Goal: Transaction & Acquisition: Book appointment/travel/reservation

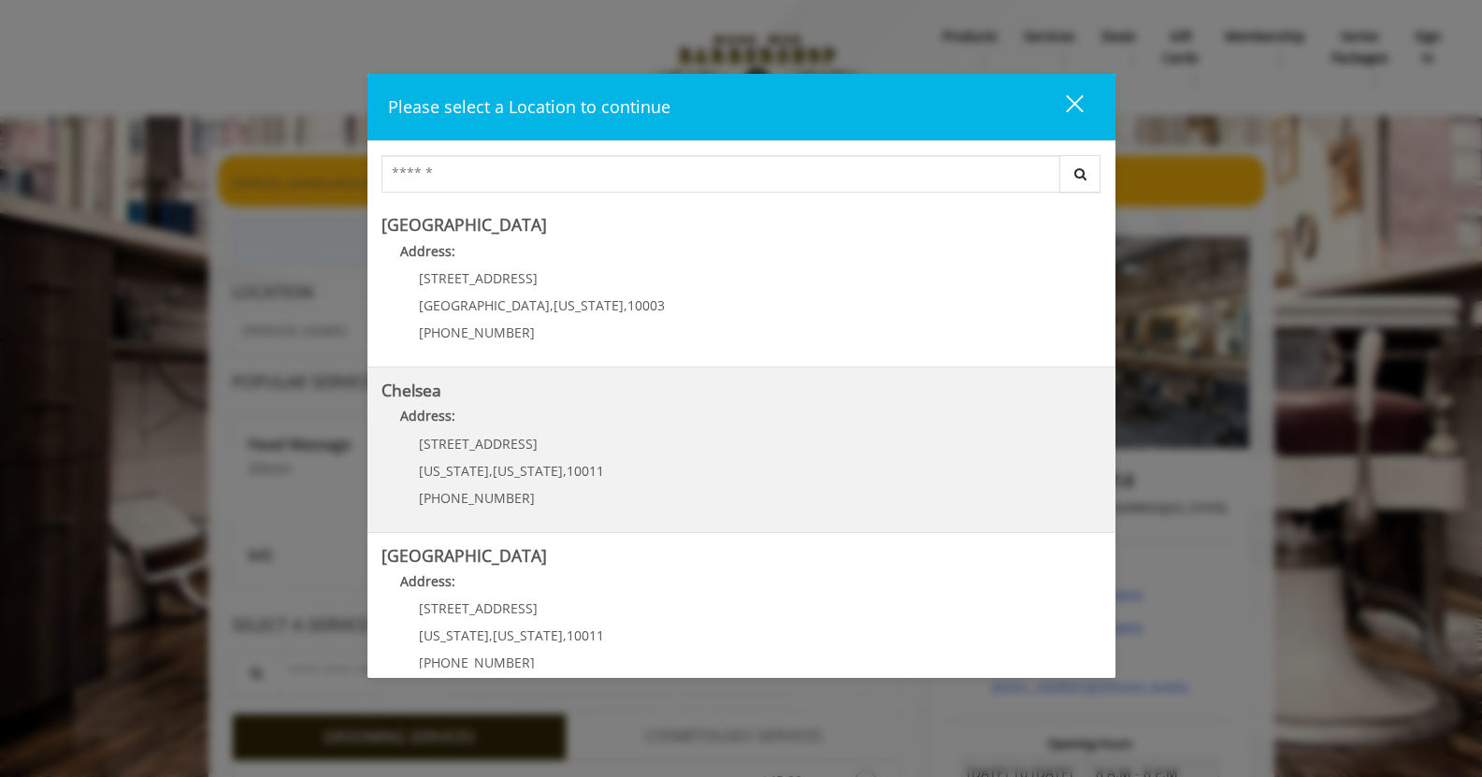
click at [762, 411] on p "Address:" at bounding box center [741, 421] width 720 height 30
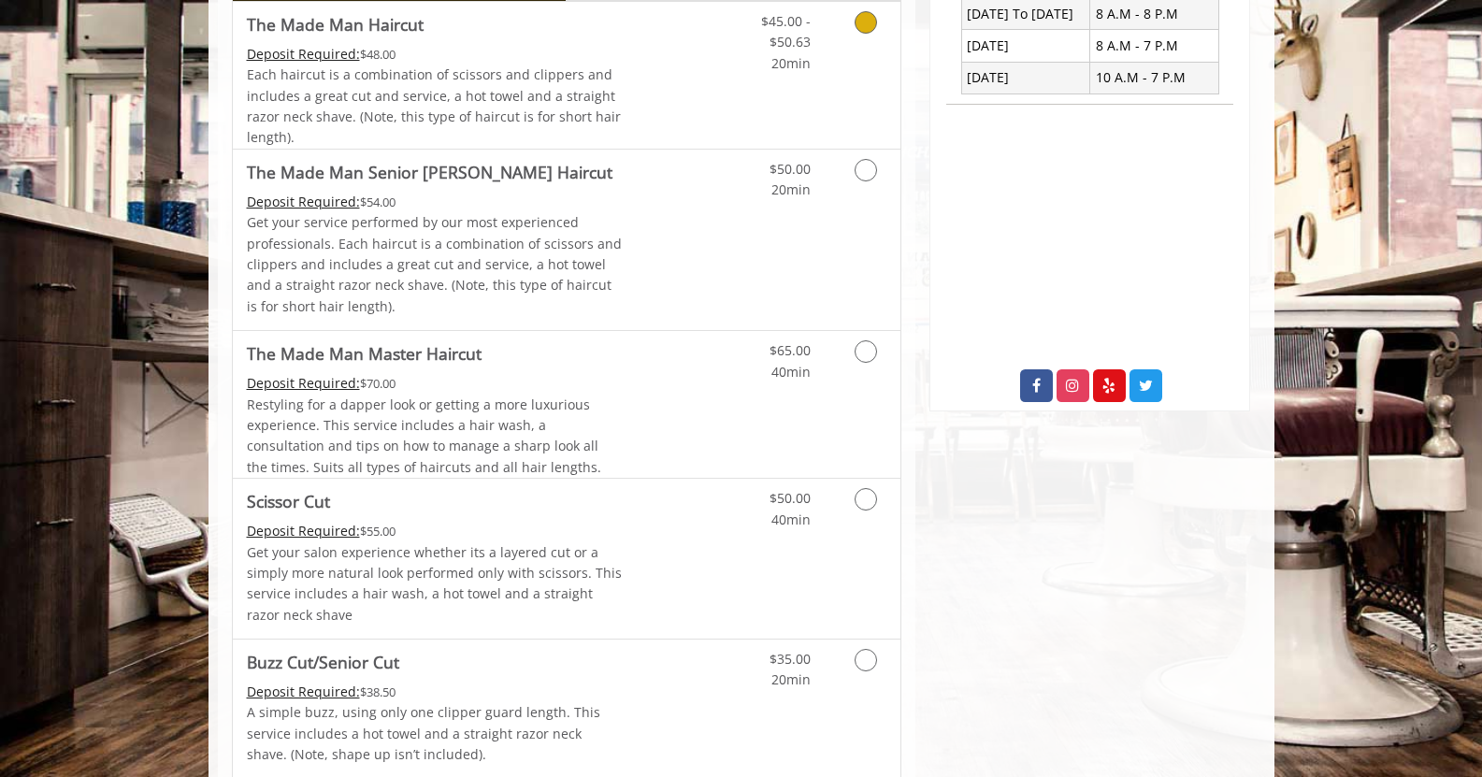
scroll to position [467, 0]
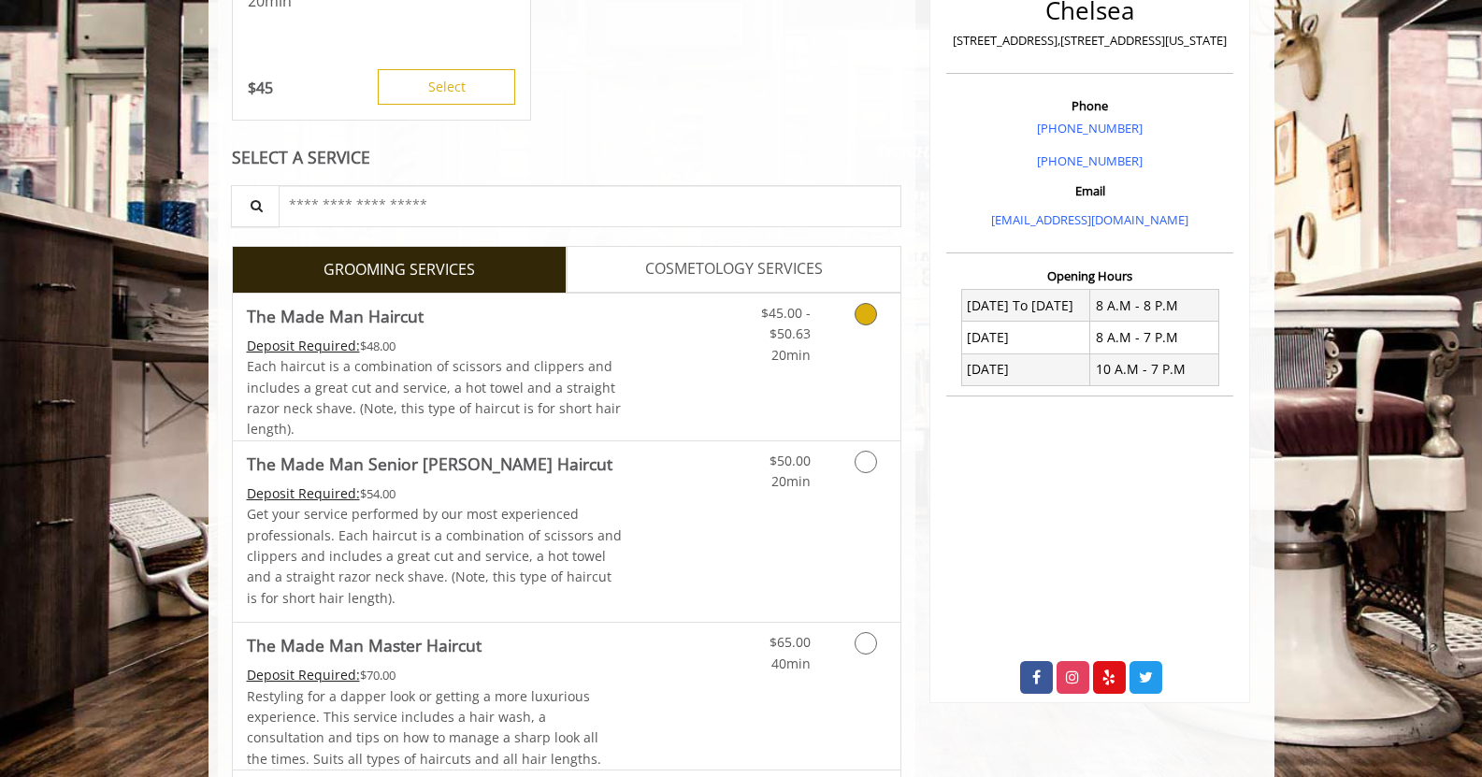
click at [868, 309] on icon "Grooming services" at bounding box center [865, 314] width 22 height 22
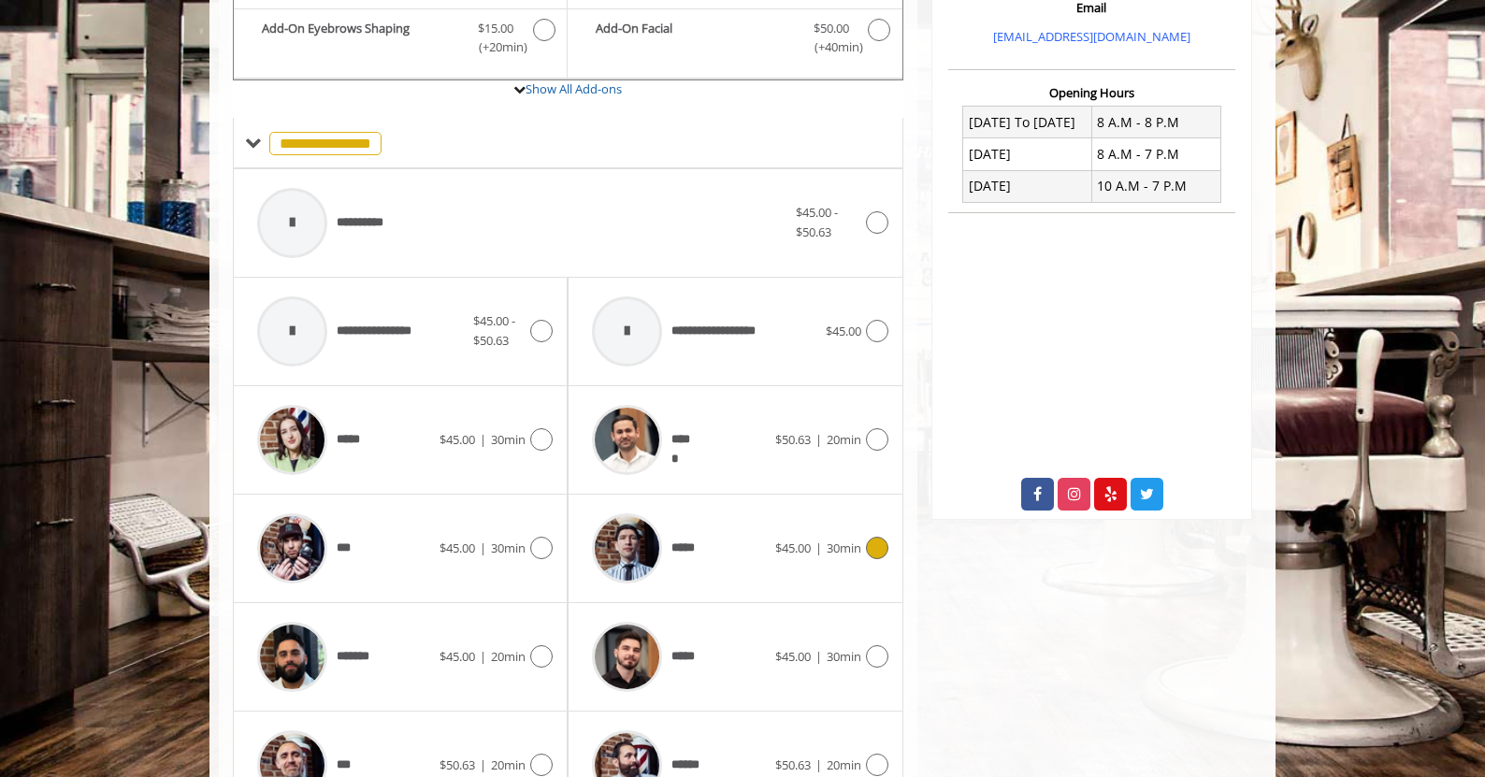
scroll to position [838, 0]
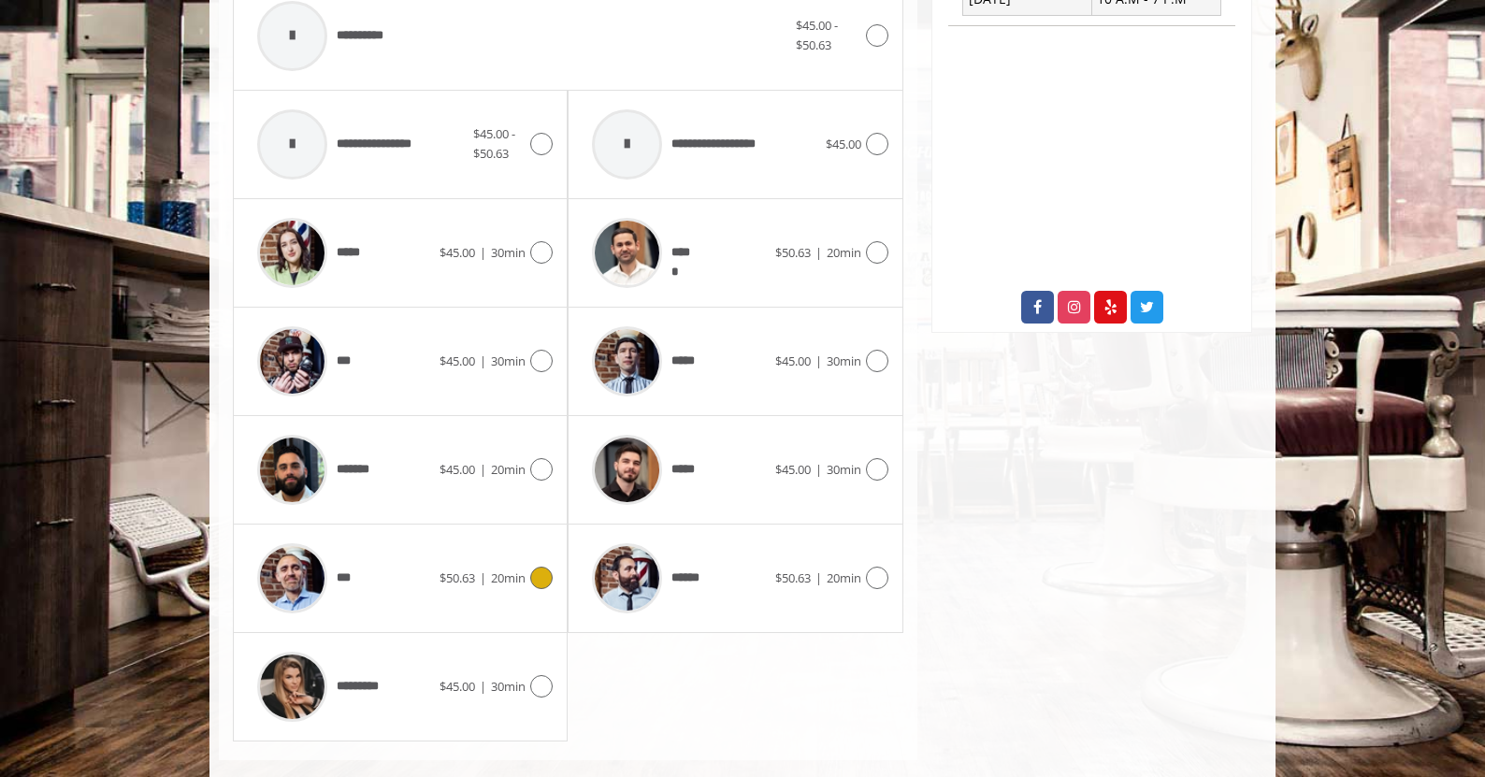
click at [544, 582] on icon at bounding box center [541, 578] width 22 height 22
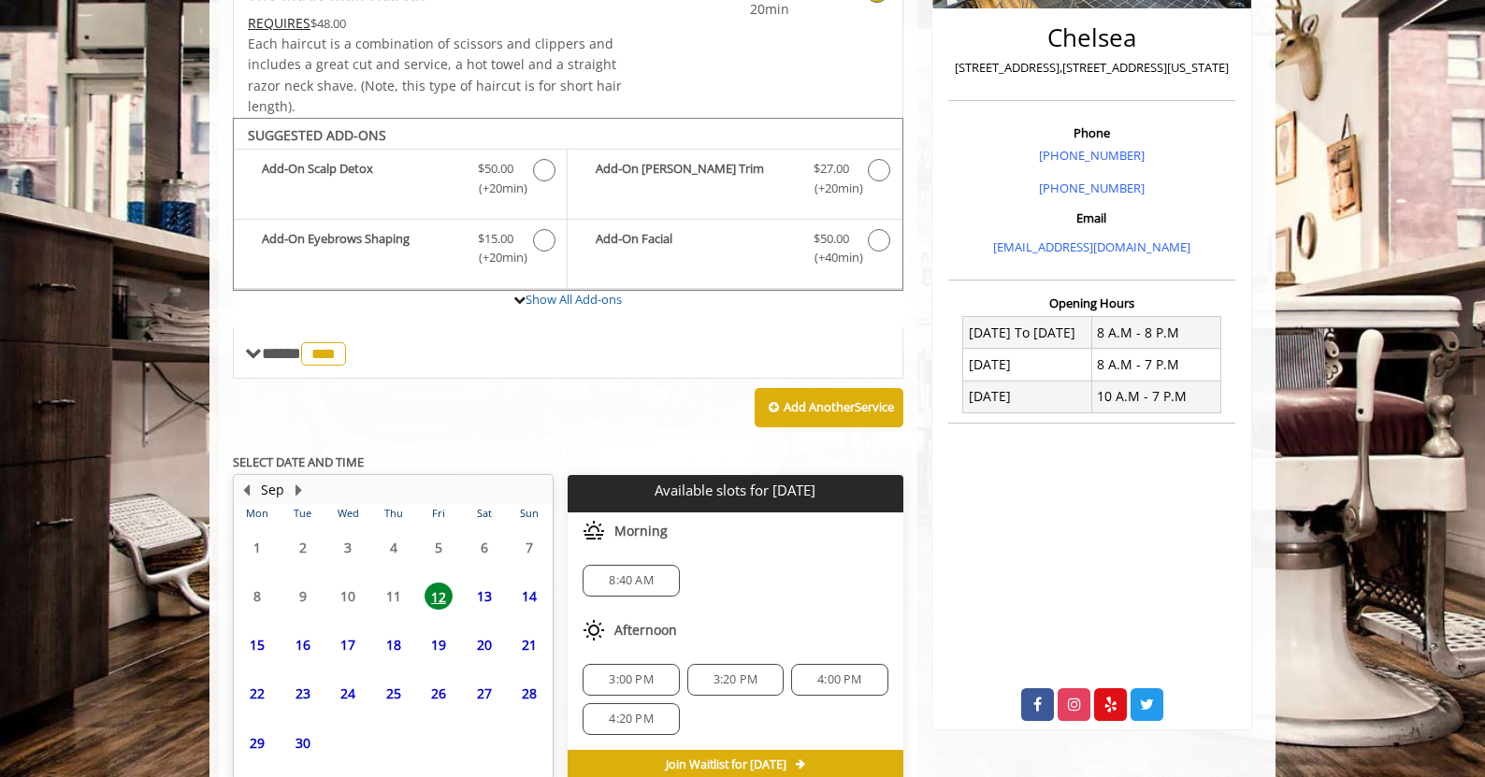
scroll to position [534, 0]
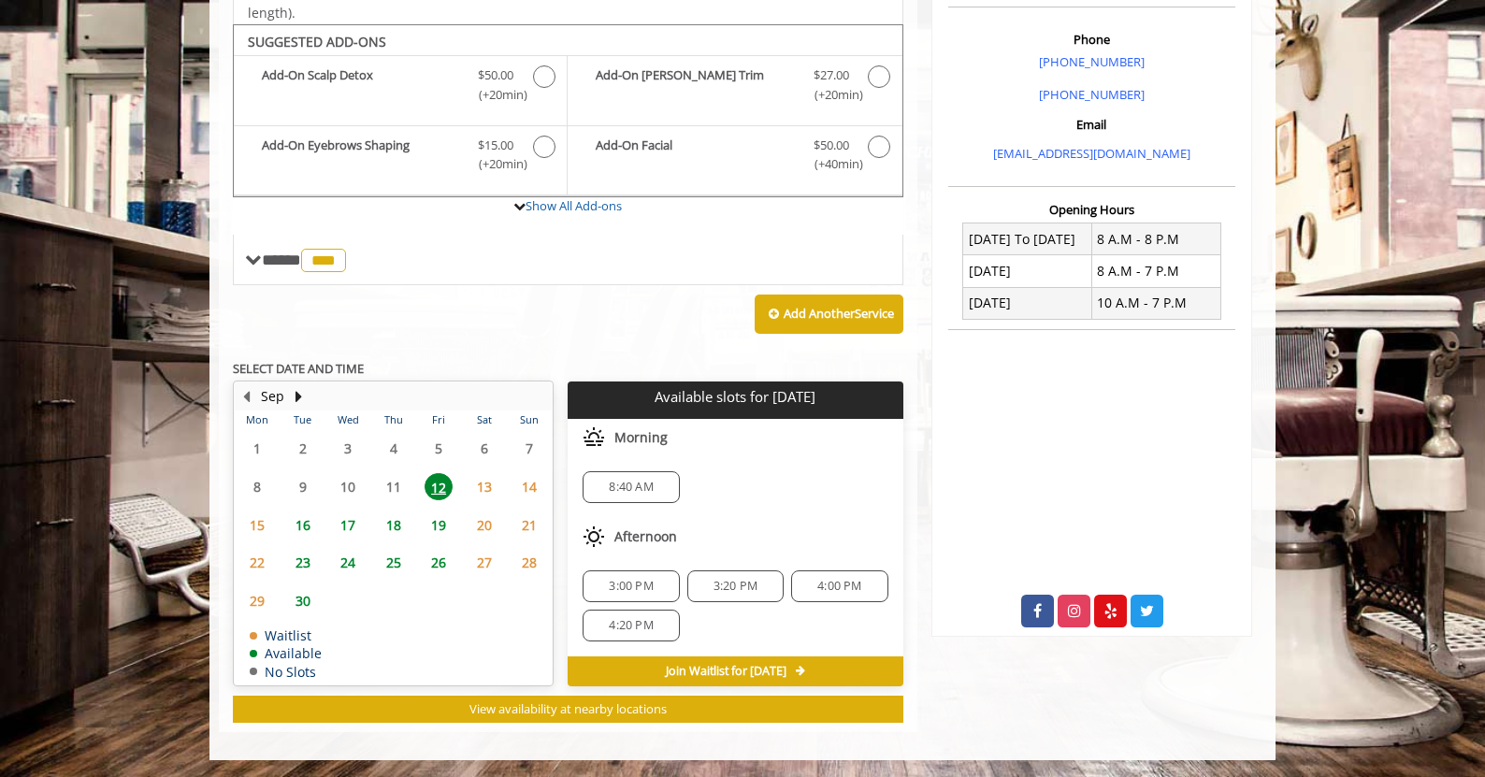
click at [485, 492] on span "13" at bounding box center [484, 486] width 28 height 27
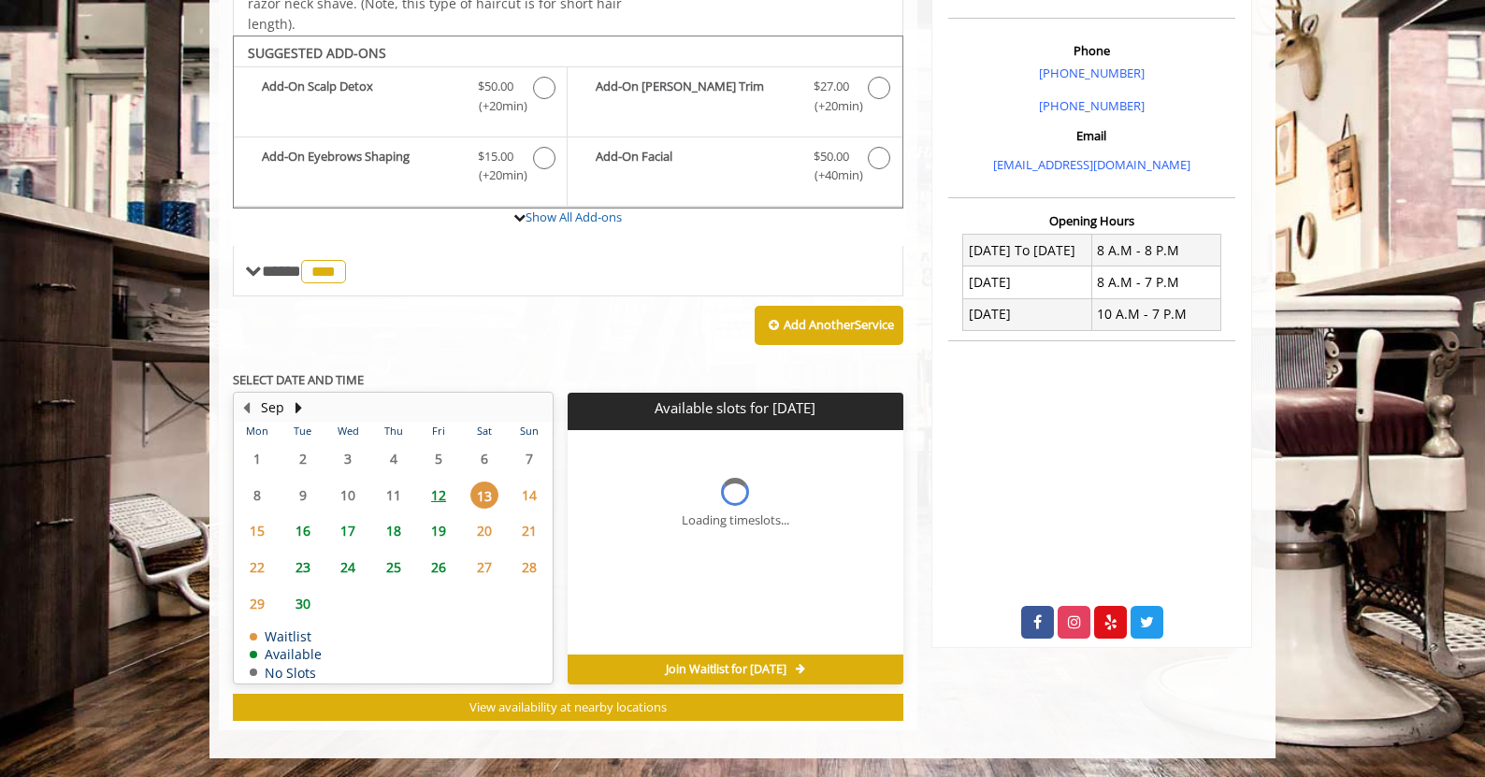
scroll to position [521, 0]
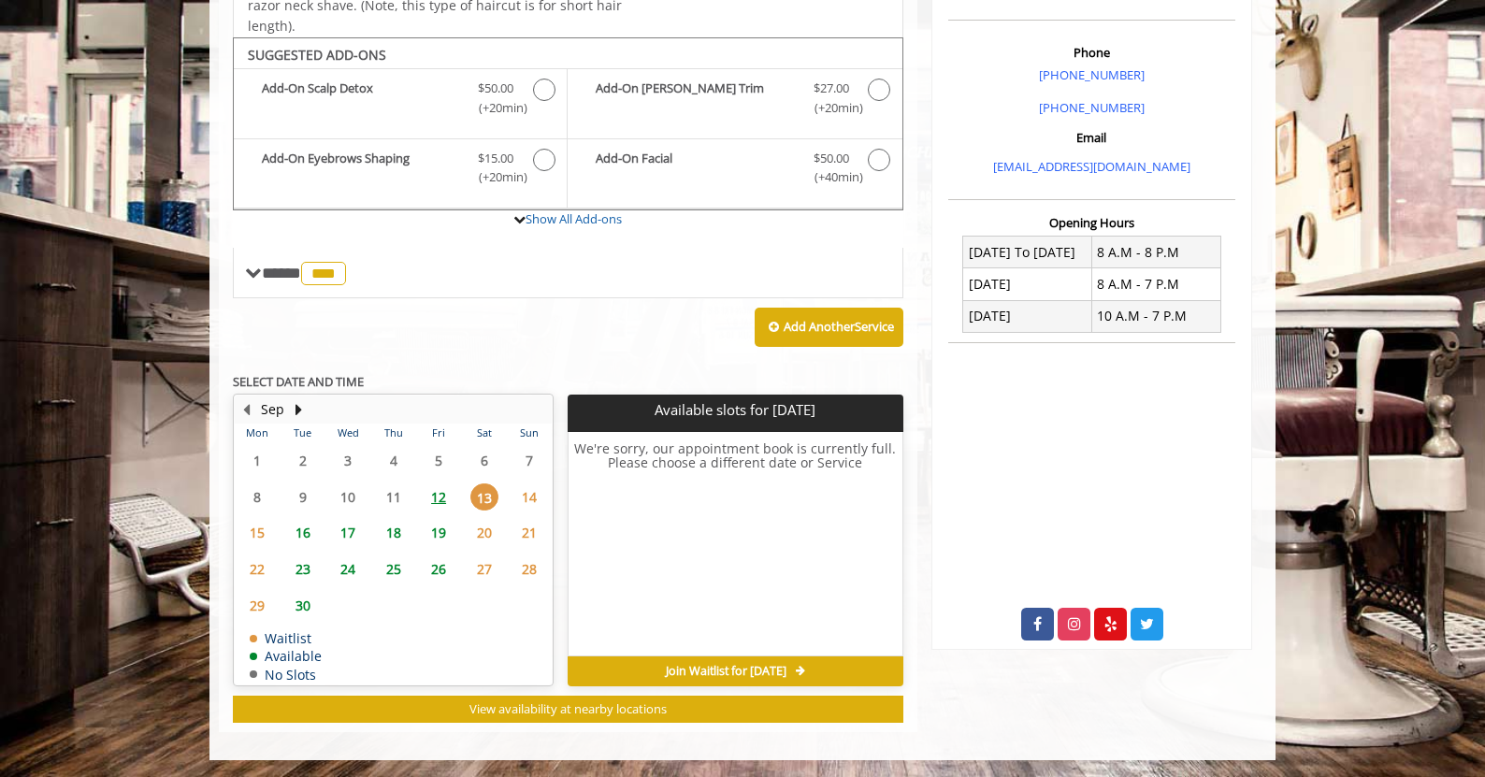
click at [435, 495] on span "12" at bounding box center [438, 496] width 28 height 27
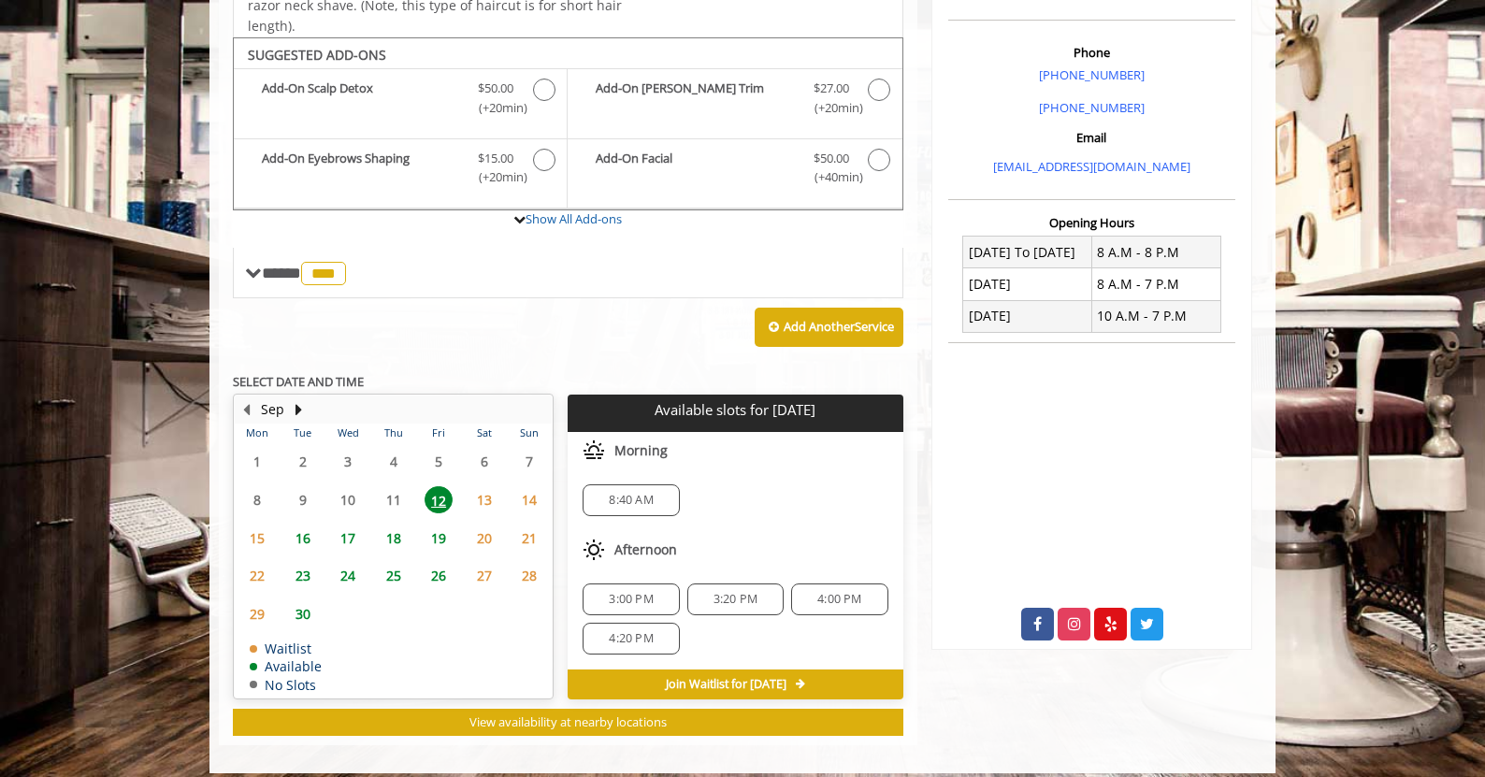
scroll to position [534, 0]
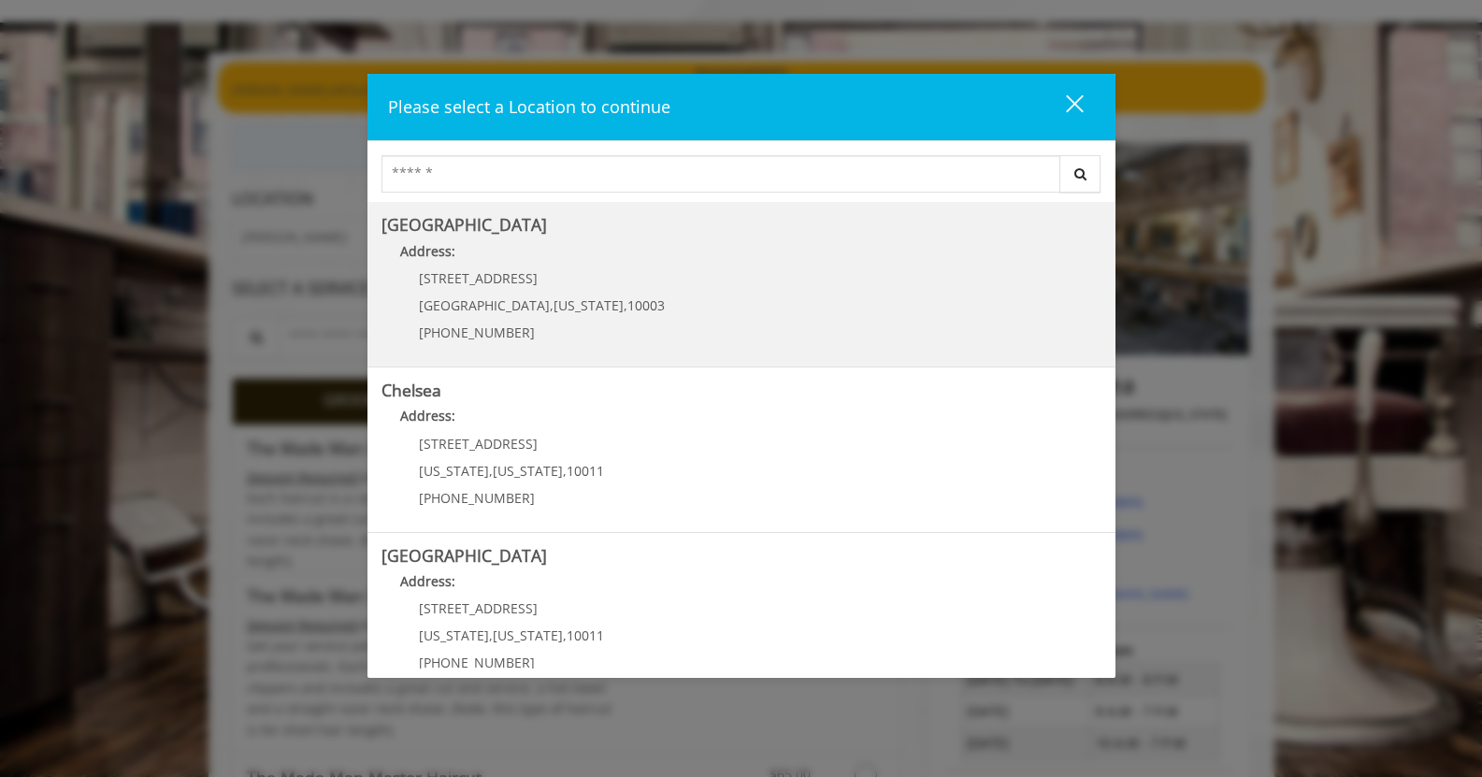
click at [655, 267] on Village "Address:" at bounding box center [741, 256] width 720 height 30
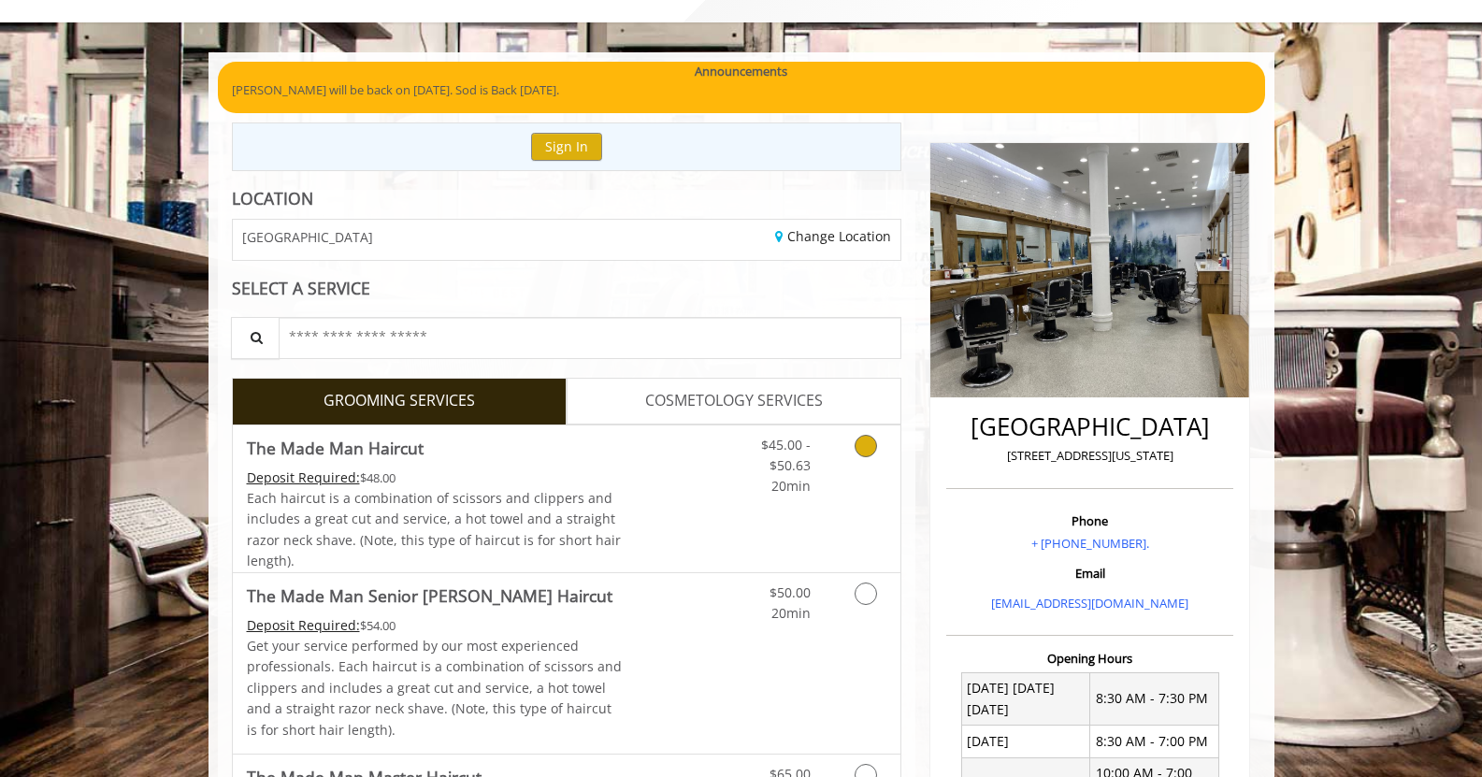
scroll to position [238, 0]
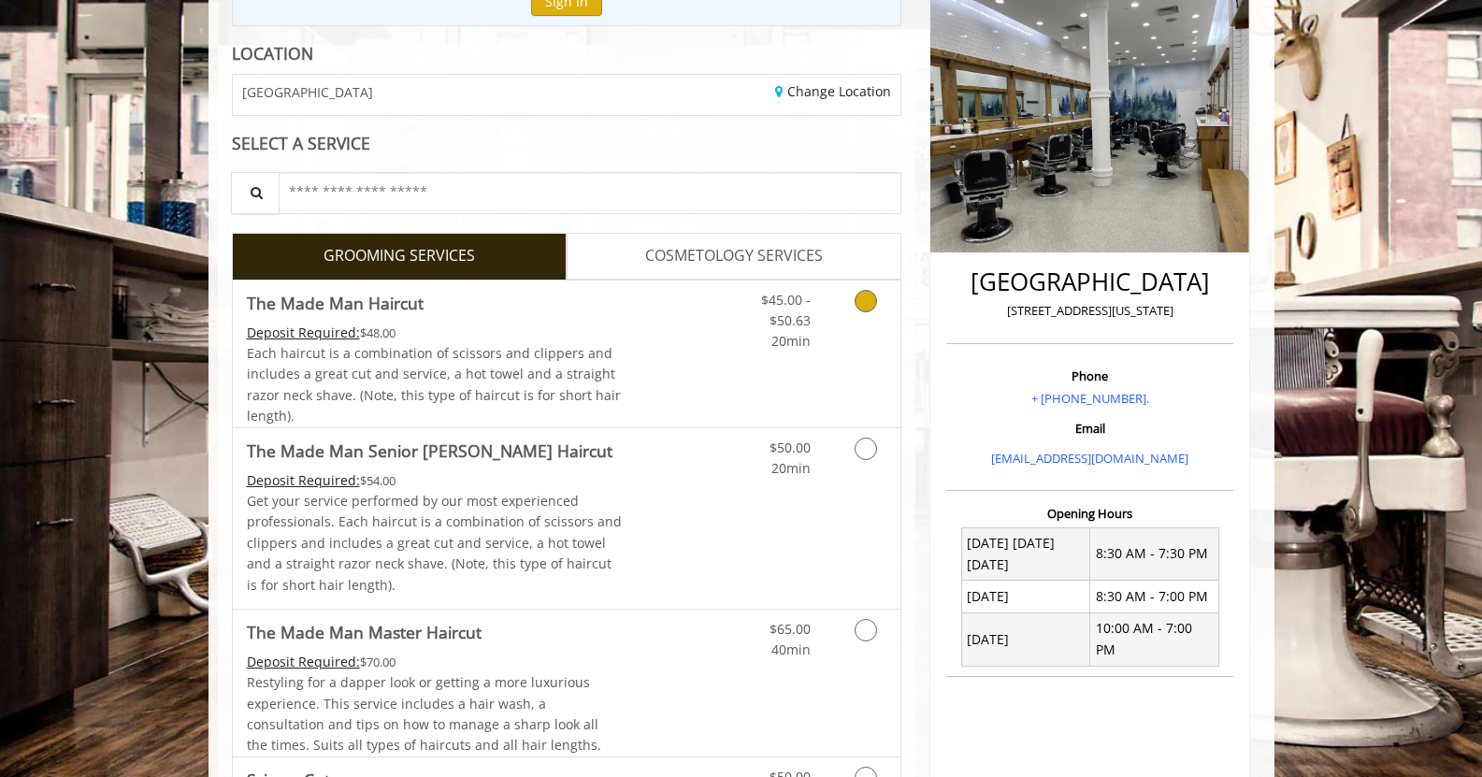
click at [870, 304] on icon "Grooming services" at bounding box center [865, 301] width 22 height 22
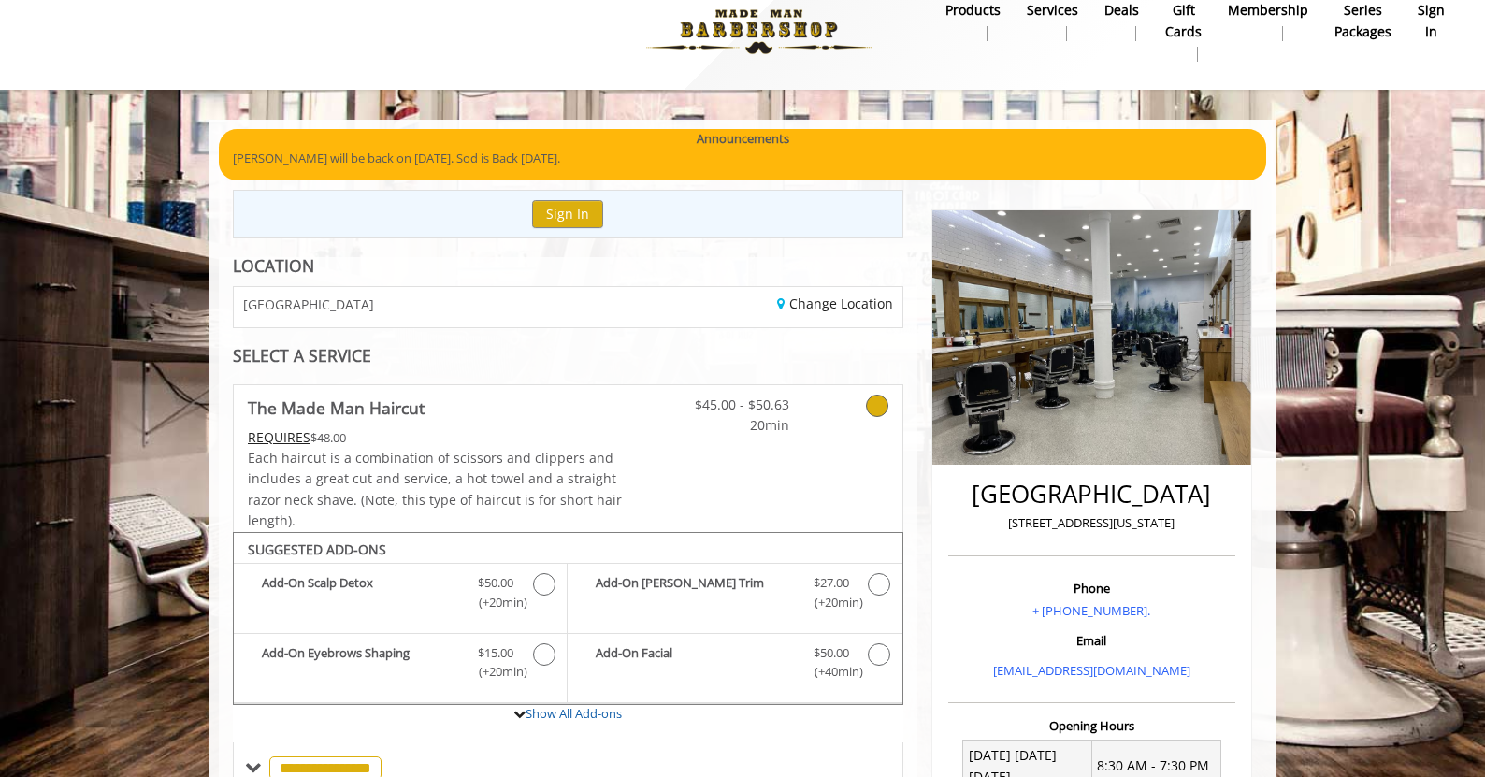
scroll to position [25, 0]
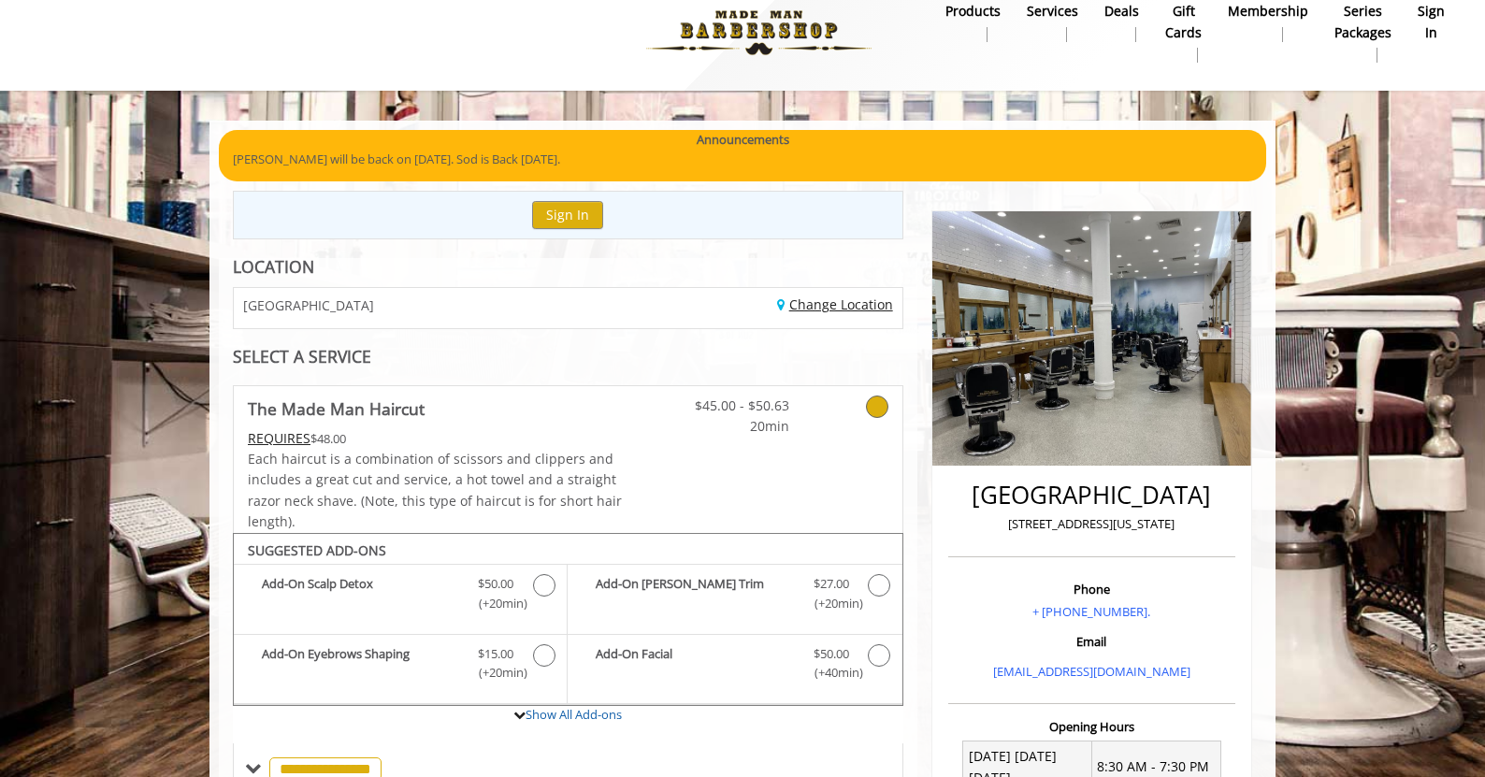
click at [814, 303] on link "Change Location" at bounding box center [835, 304] width 116 height 18
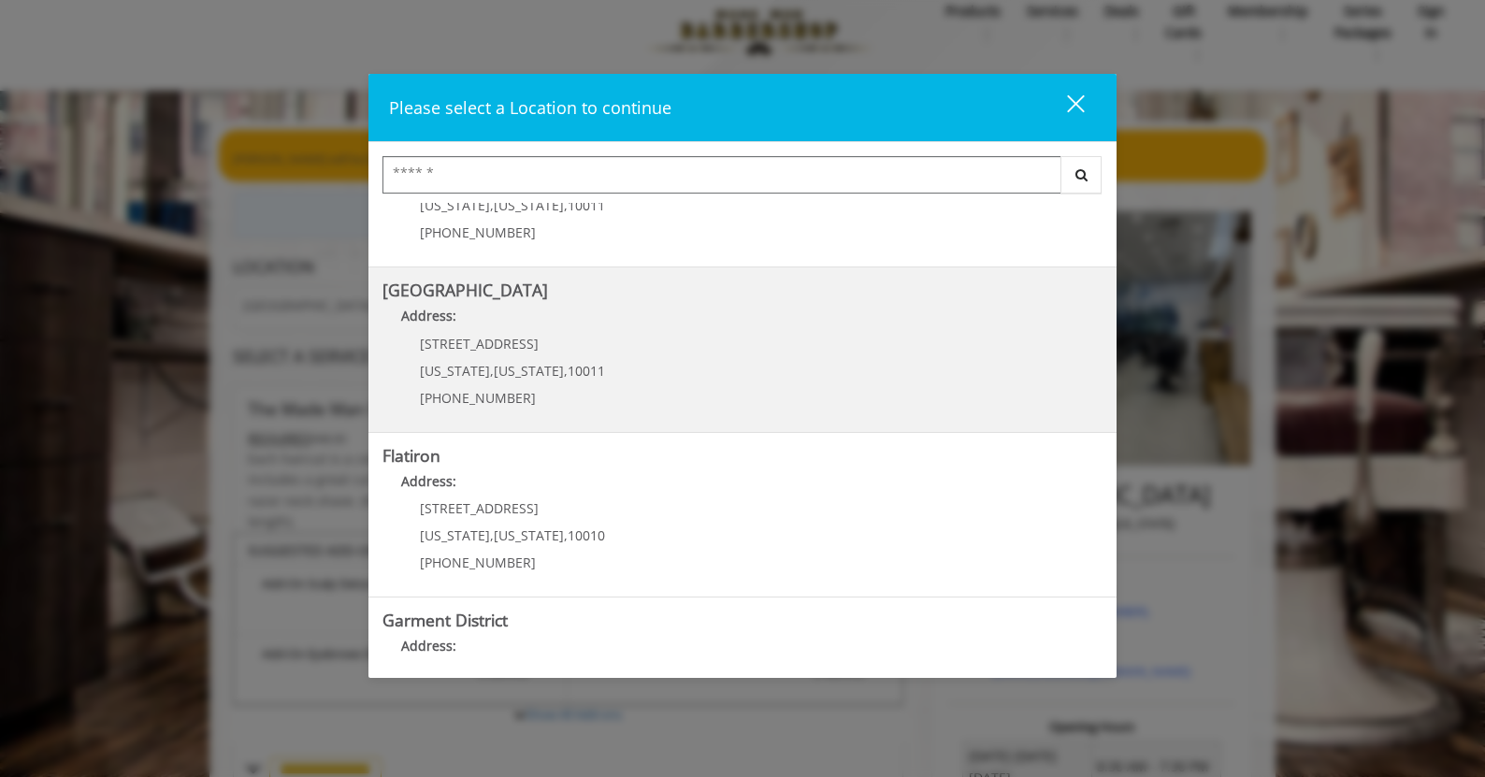
scroll to position [280, 0]
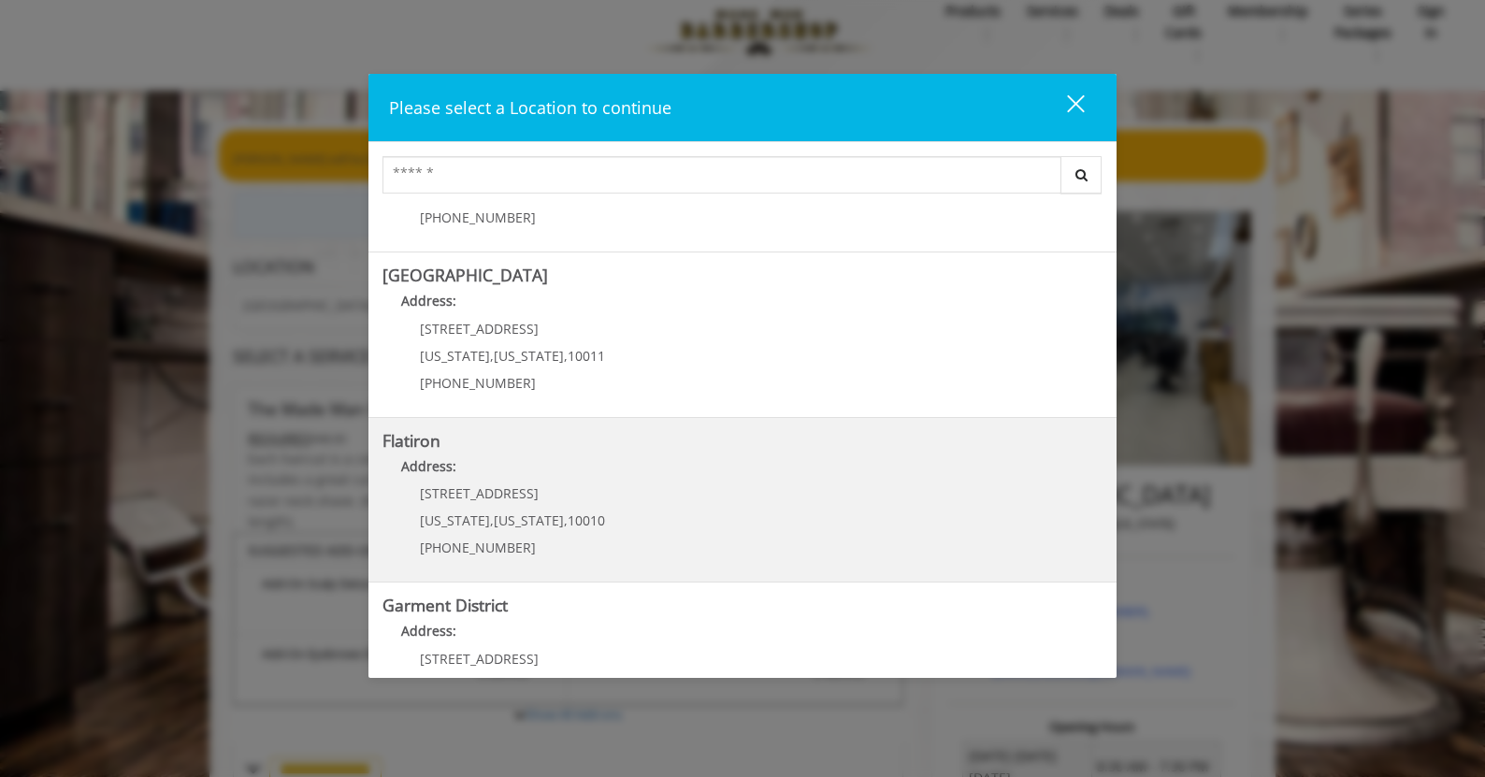
click at [685, 529] on "Flatiron Address: 10 E 23rd St New York , New York , 10010 (917) 475-1765" at bounding box center [742, 500] width 720 height 136
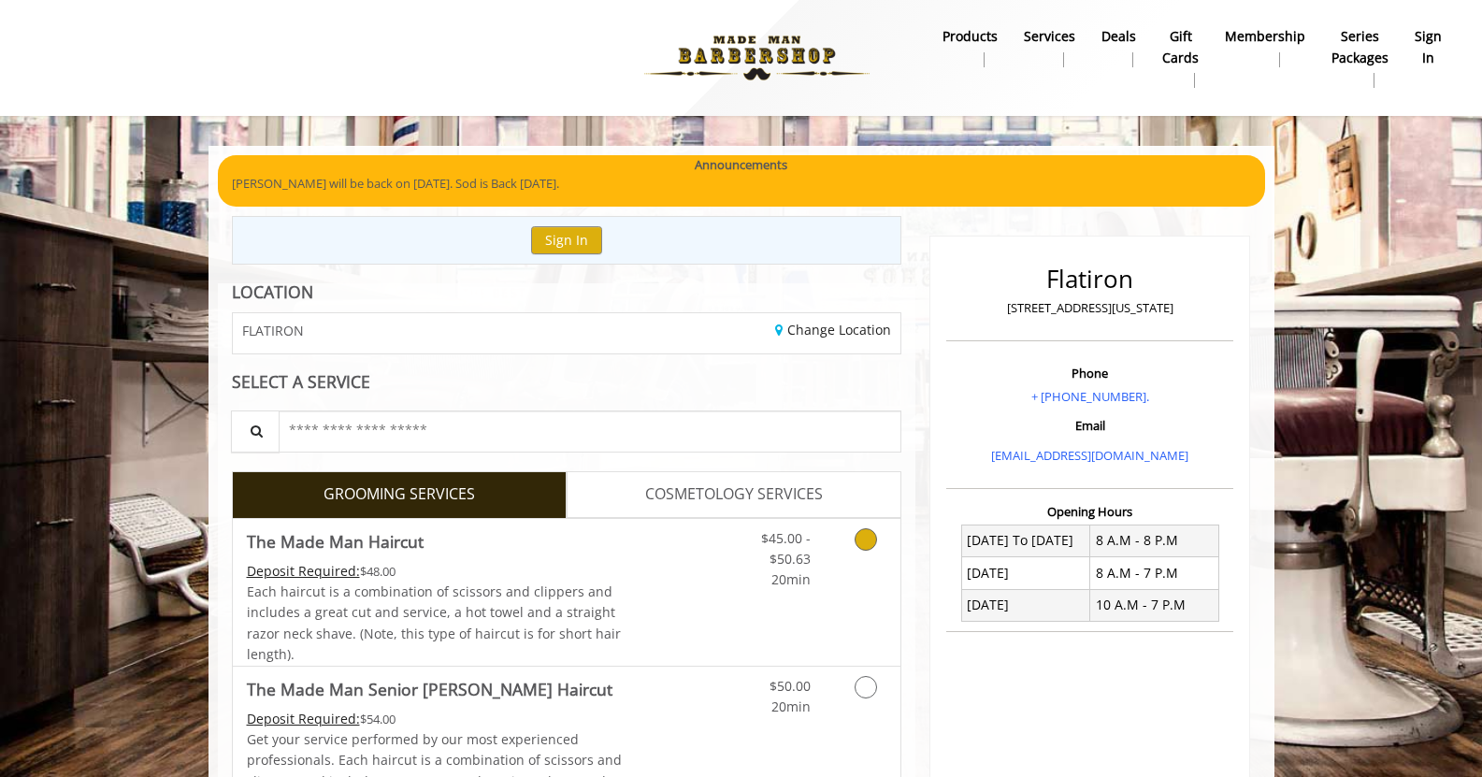
click at [864, 540] on icon "Grooming services" at bounding box center [865, 539] width 22 height 22
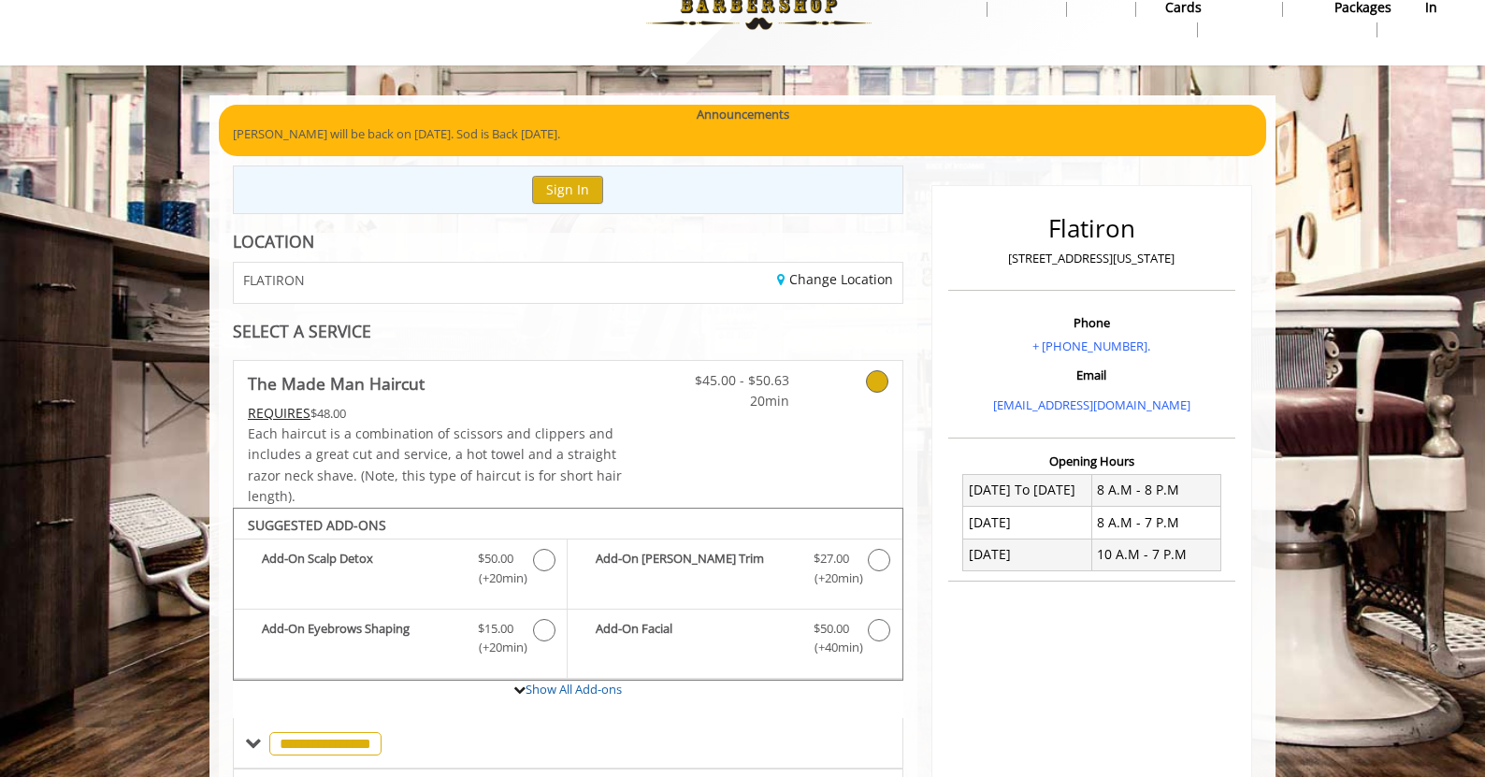
scroll to position [10, 0]
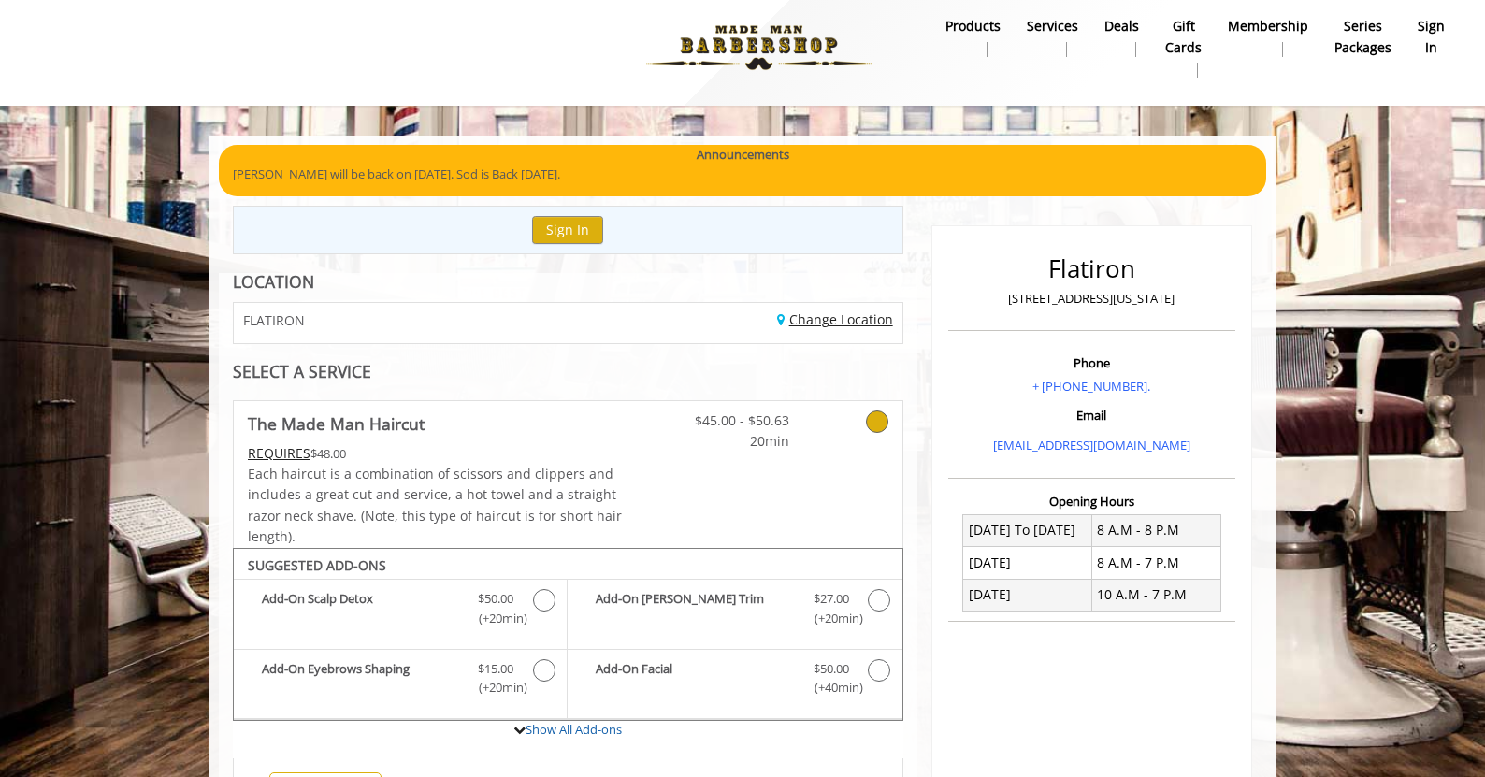
click at [832, 310] on link "Change Location" at bounding box center [835, 319] width 116 height 18
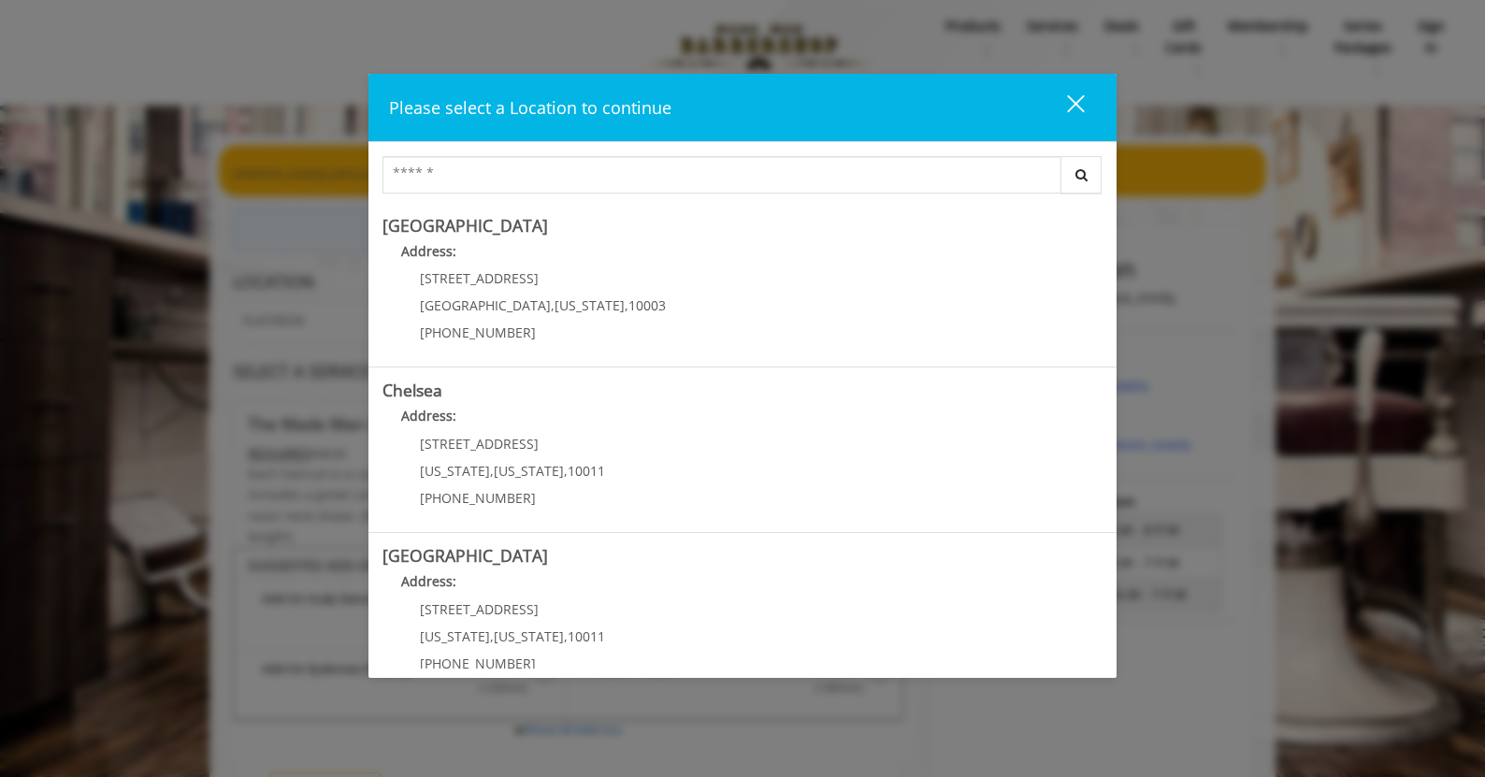
click at [832, 310] on Village "Greenwich Village Address: 60 E 8th St Manhattan , New York , 10003 (212) 598-1…" at bounding box center [742, 285] width 720 height 136
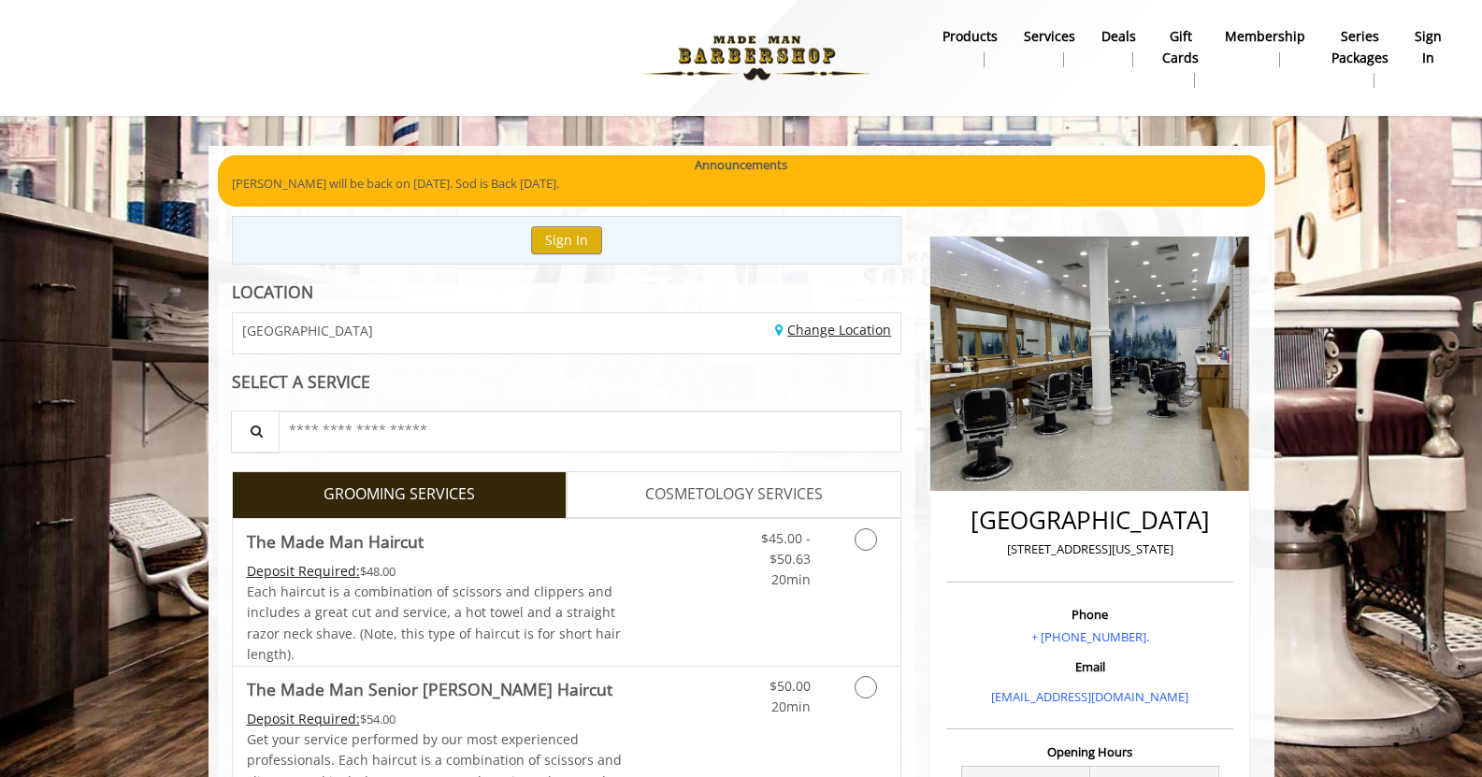
click at [825, 333] on link "Change Location" at bounding box center [833, 330] width 116 height 18
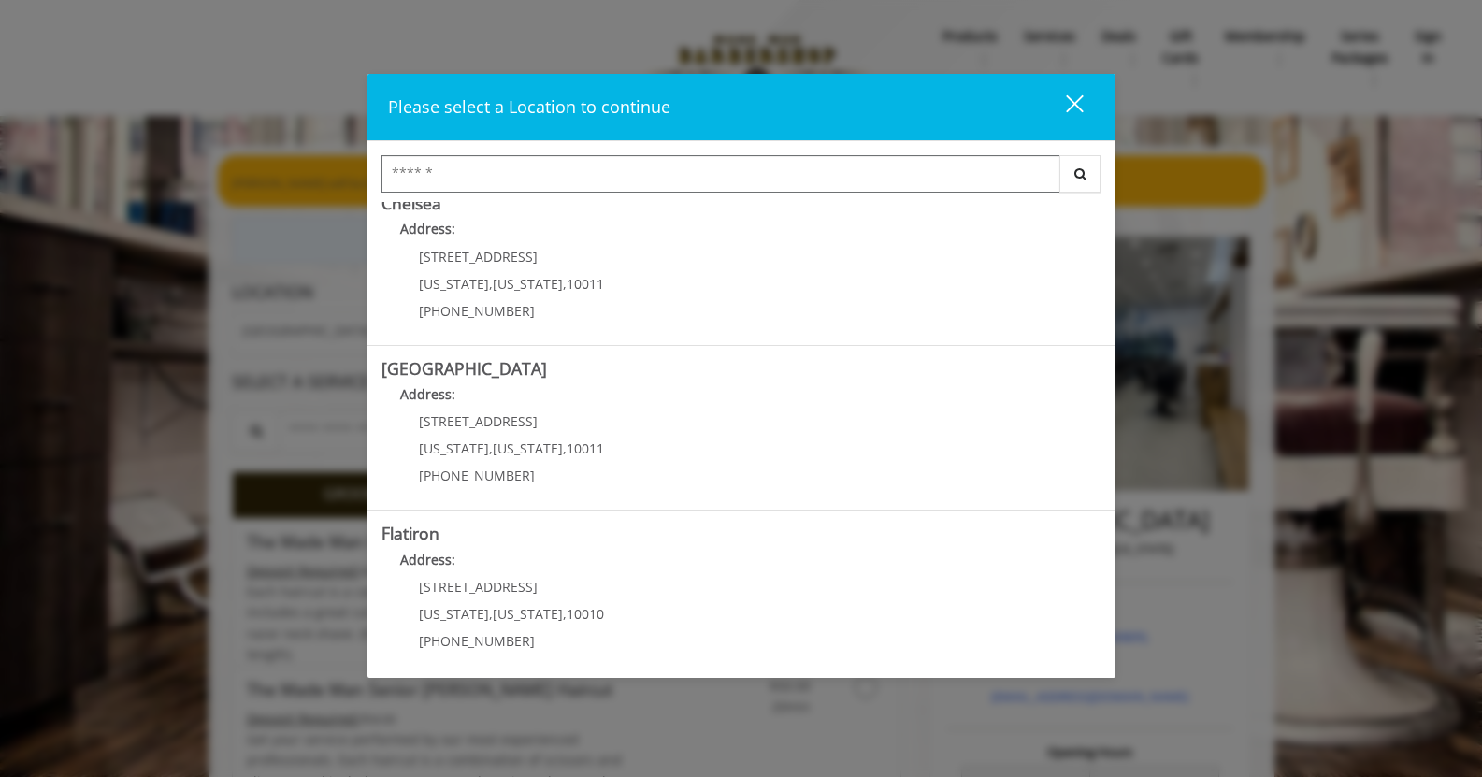
scroll to position [280, 0]
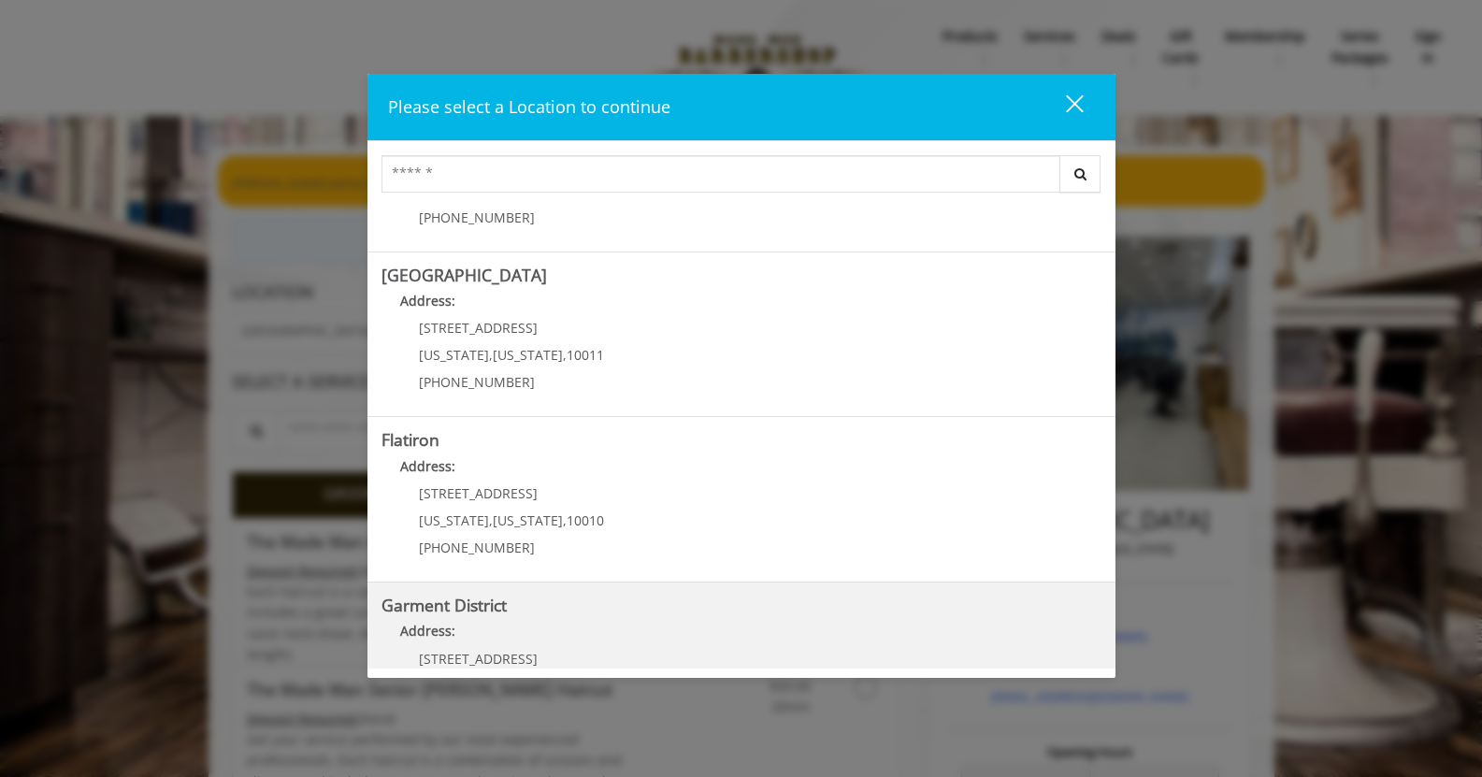
click at [665, 627] on District "Address:" at bounding box center [741, 636] width 720 height 30
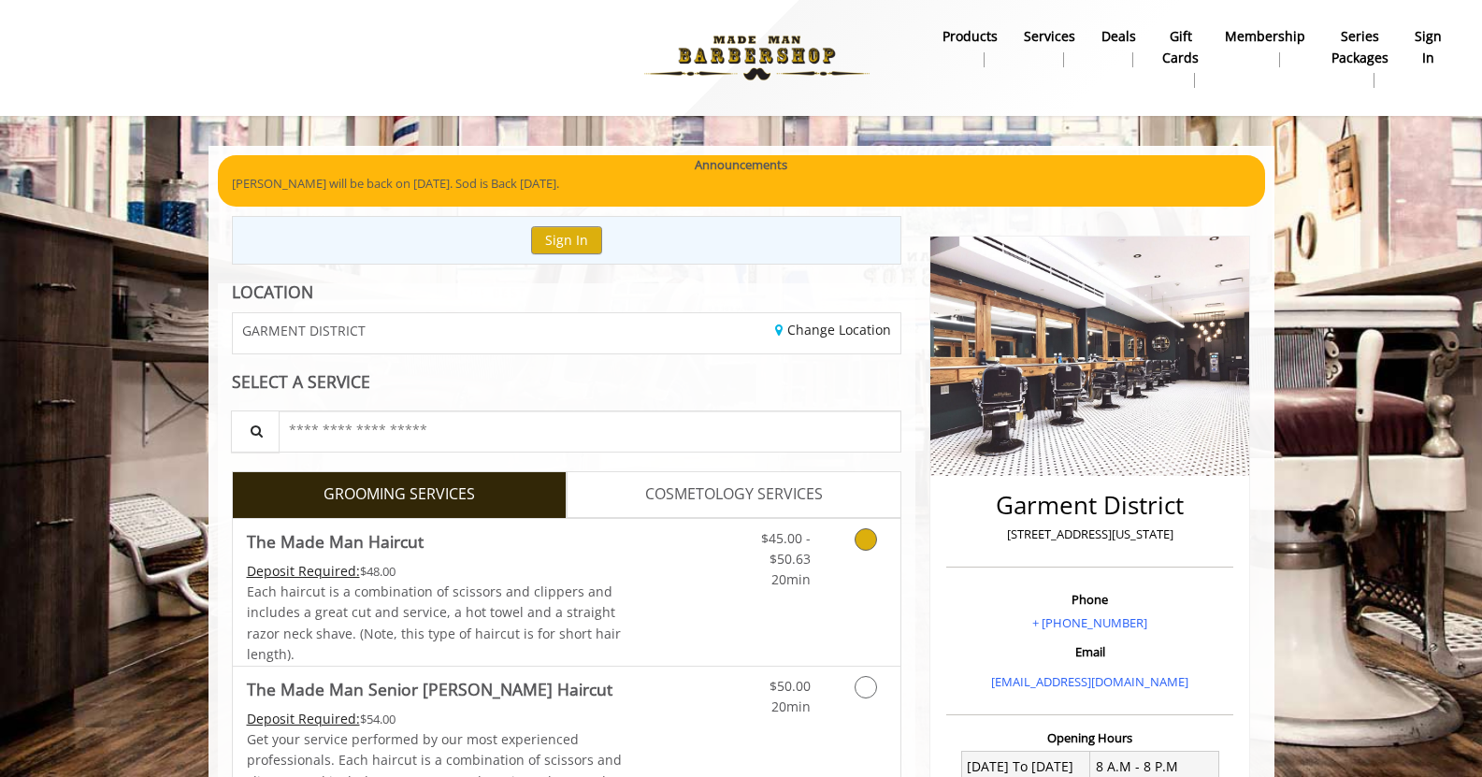
click at [852, 543] on link "Grooming services" at bounding box center [863, 555] width 48 height 72
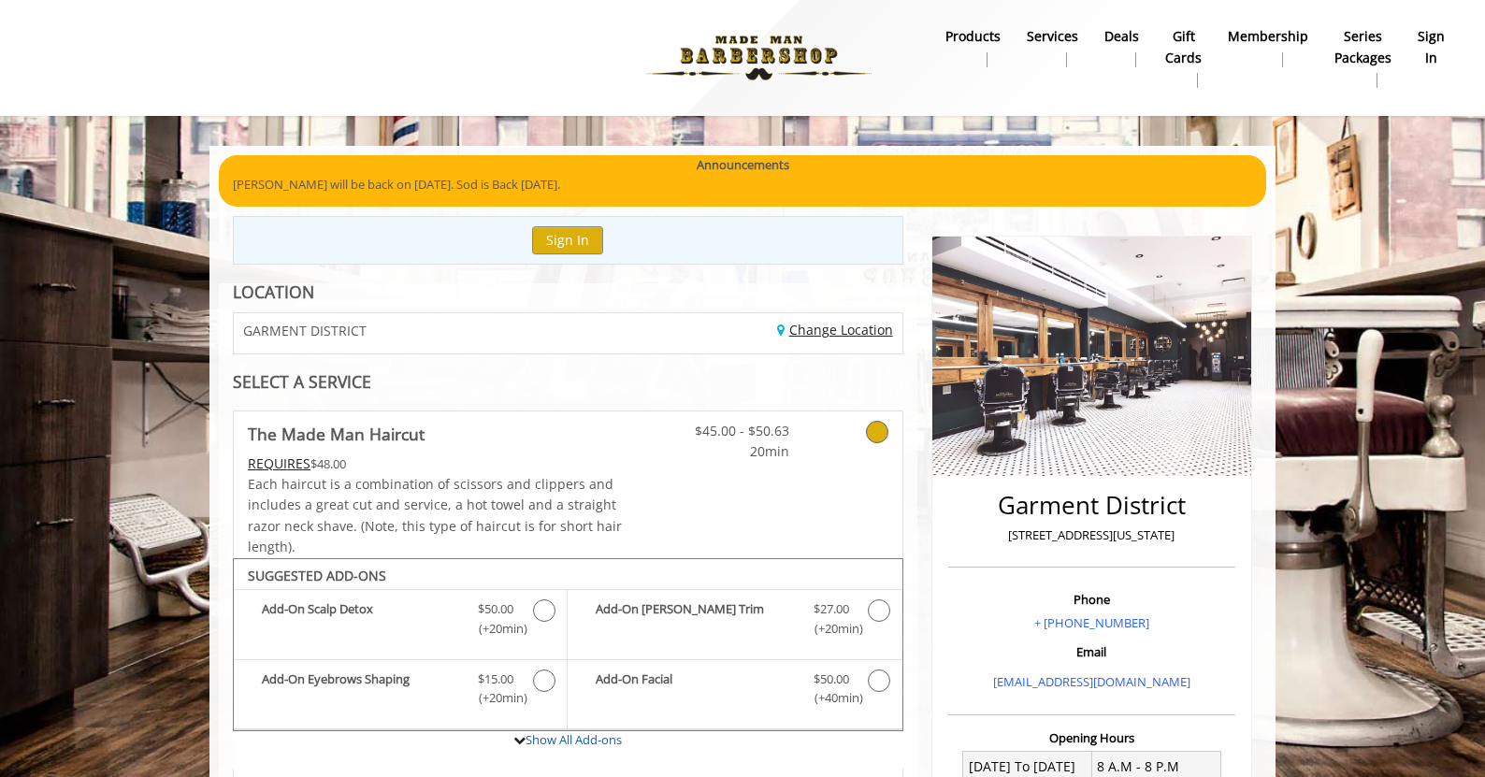
click at [860, 335] on link "Change Location" at bounding box center [835, 330] width 116 height 18
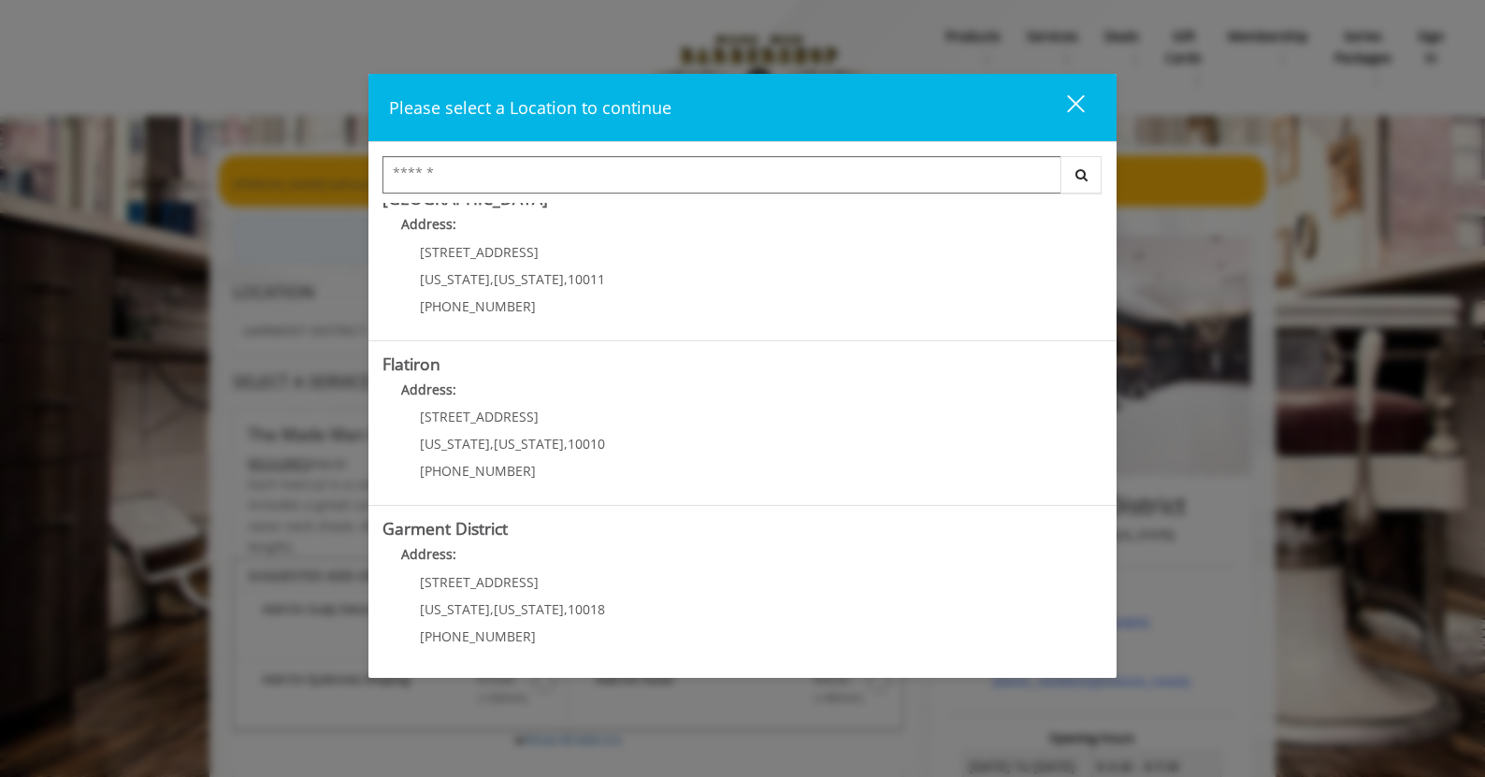
scroll to position [359, 0]
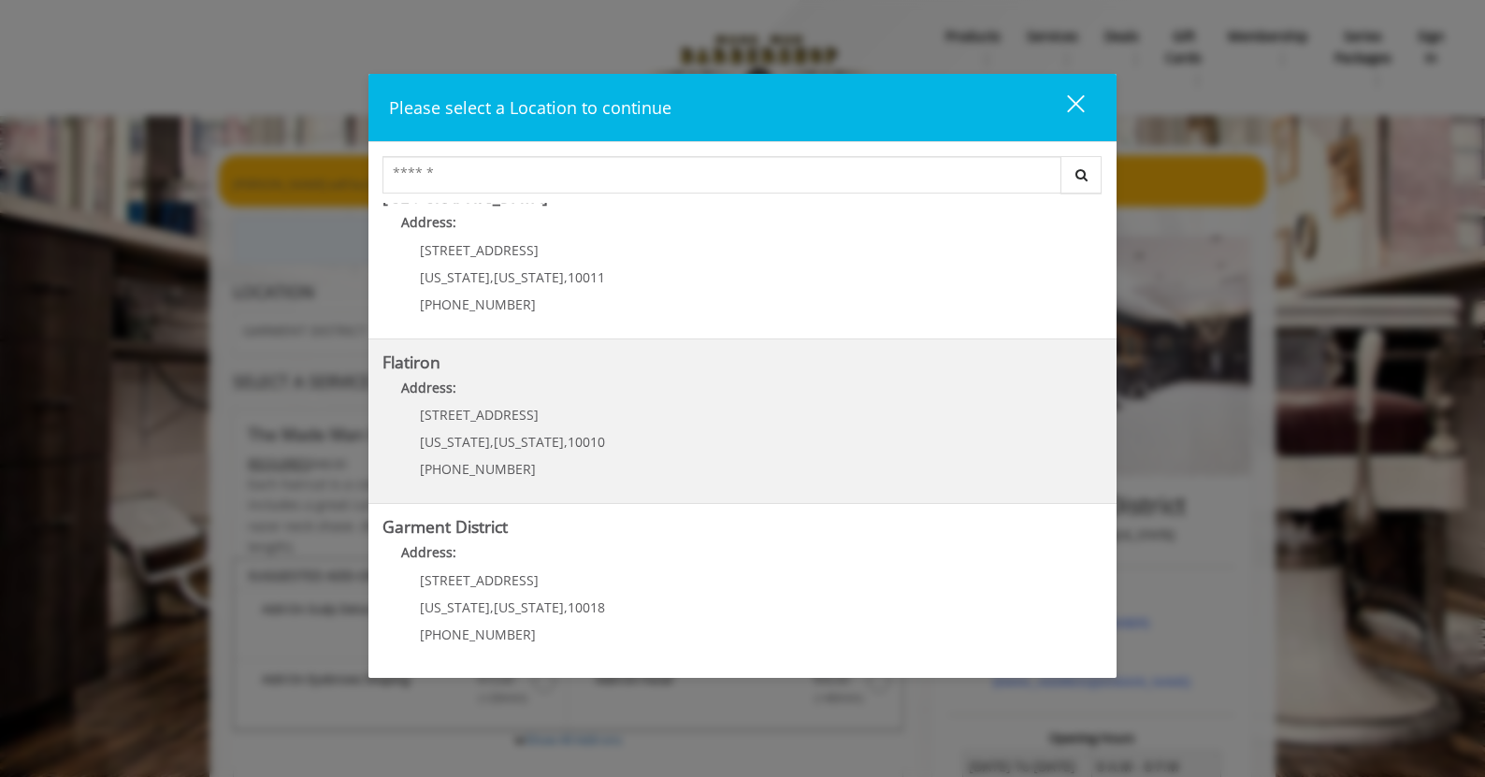
click at [632, 435] on "Flatiron Address: [STREET_ADDRESS][US_STATE][US_STATE] (917) 475-1765" at bounding box center [742, 421] width 720 height 136
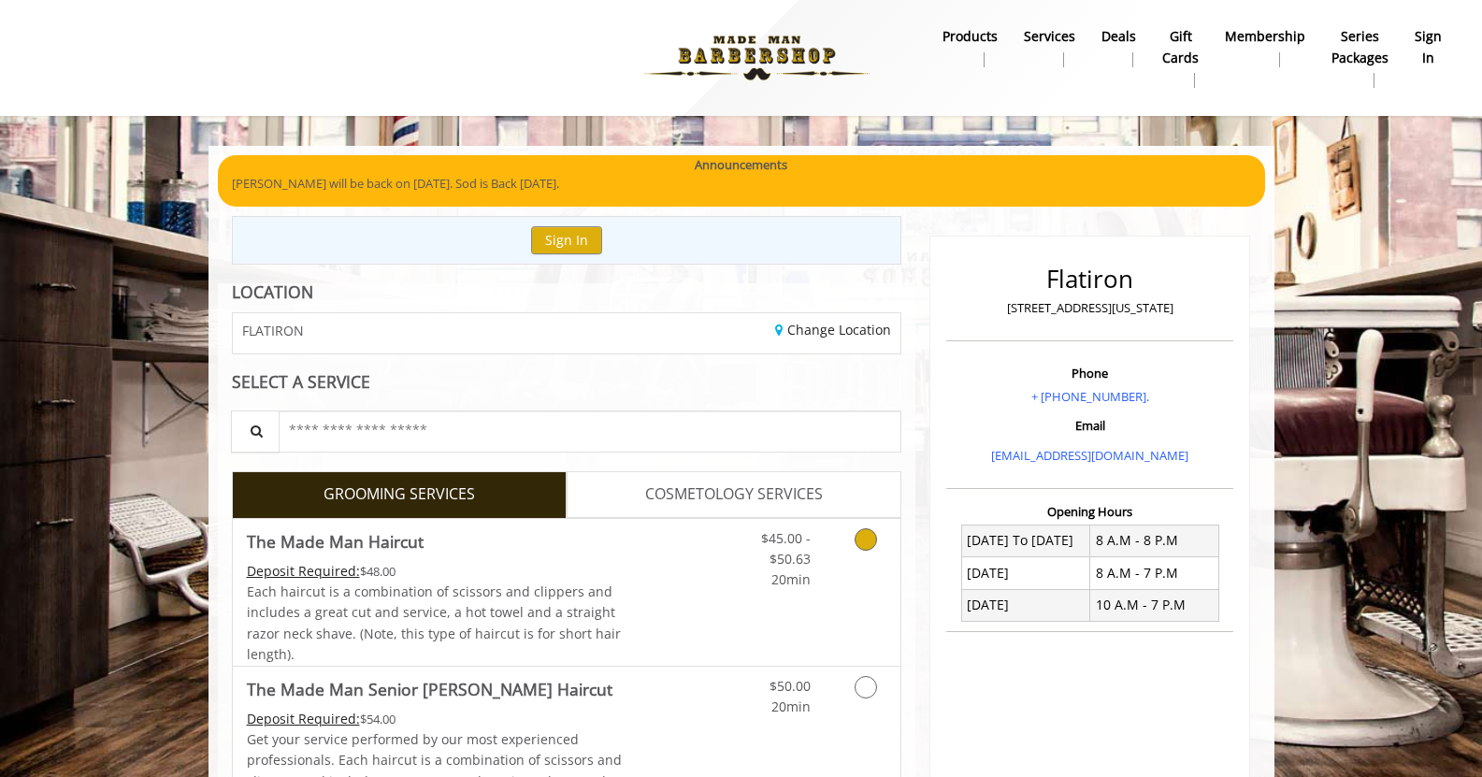
click at [852, 541] on link "Grooming services" at bounding box center [863, 555] width 48 height 72
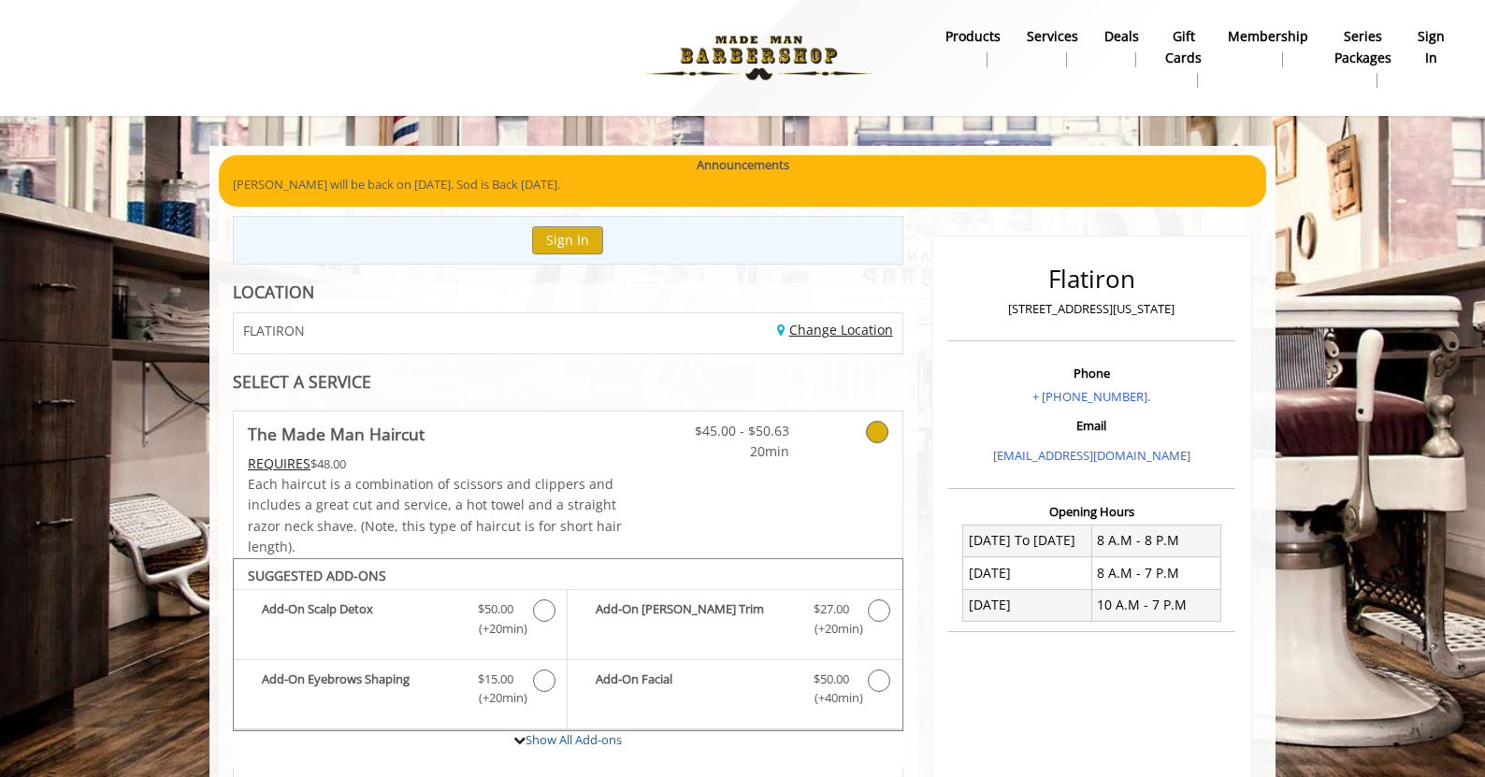
click at [836, 335] on link "Change Location" at bounding box center [835, 330] width 116 height 18
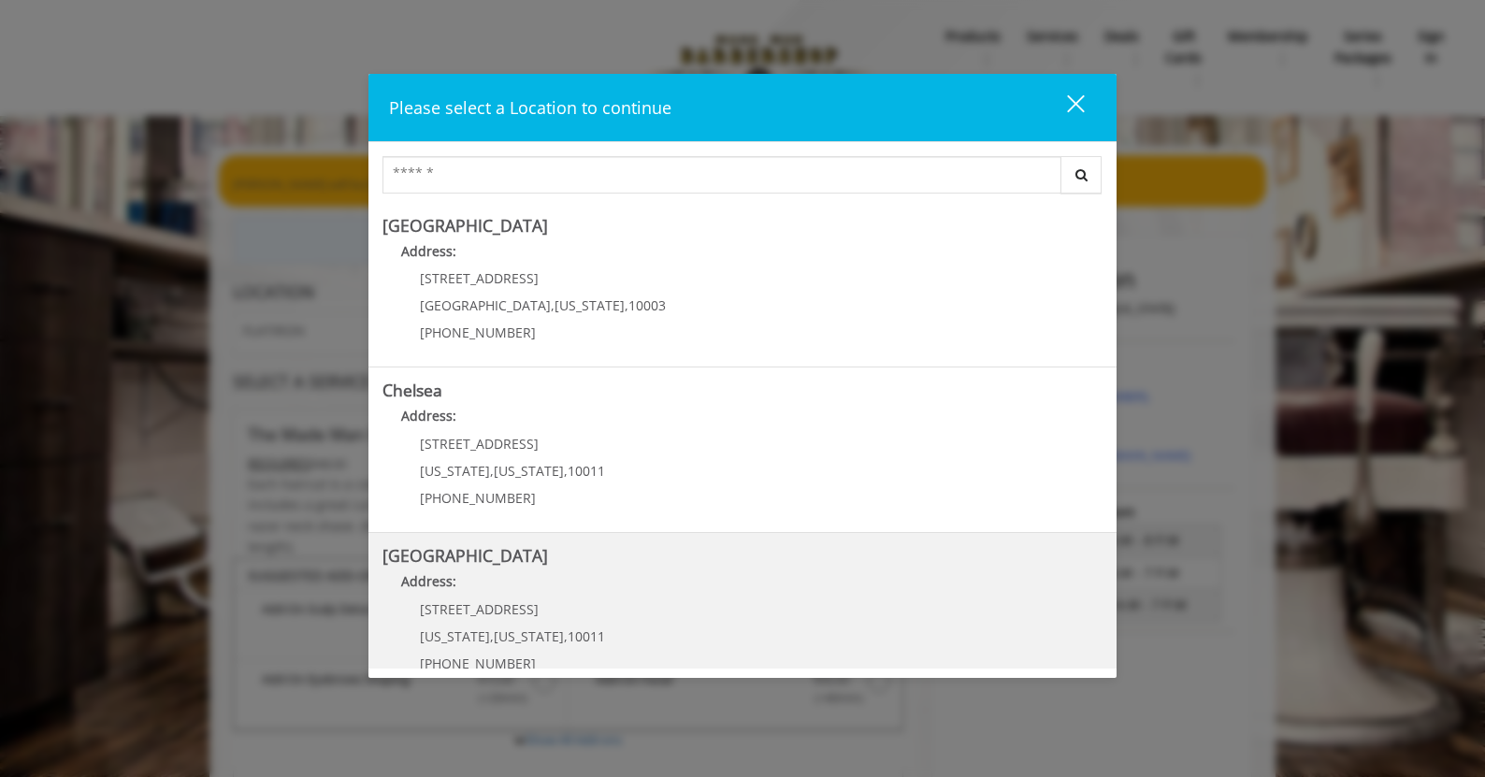
click at [699, 573] on Street "Address:" at bounding box center [742, 586] width 720 height 30
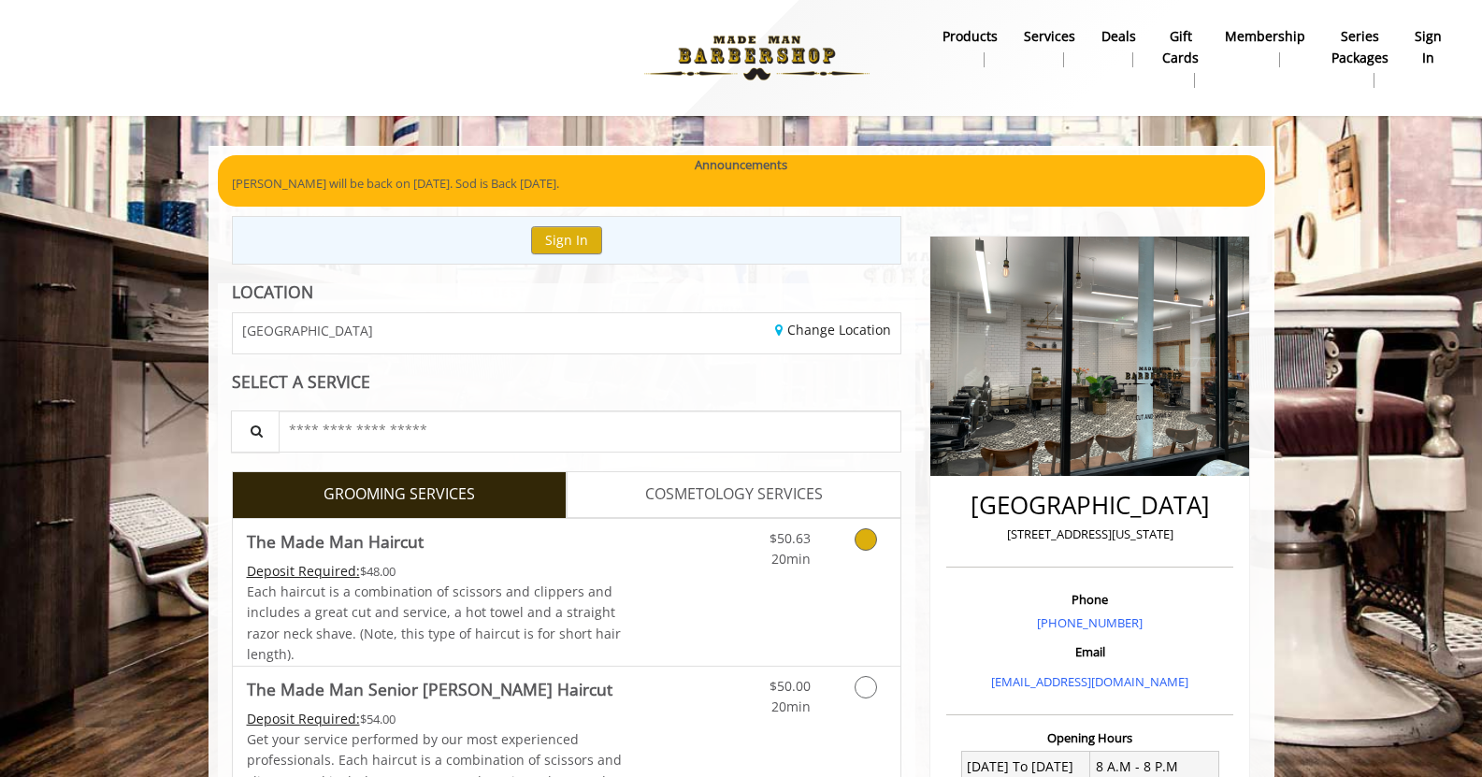
click at [874, 539] on icon "Grooming services" at bounding box center [865, 539] width 22 height 22
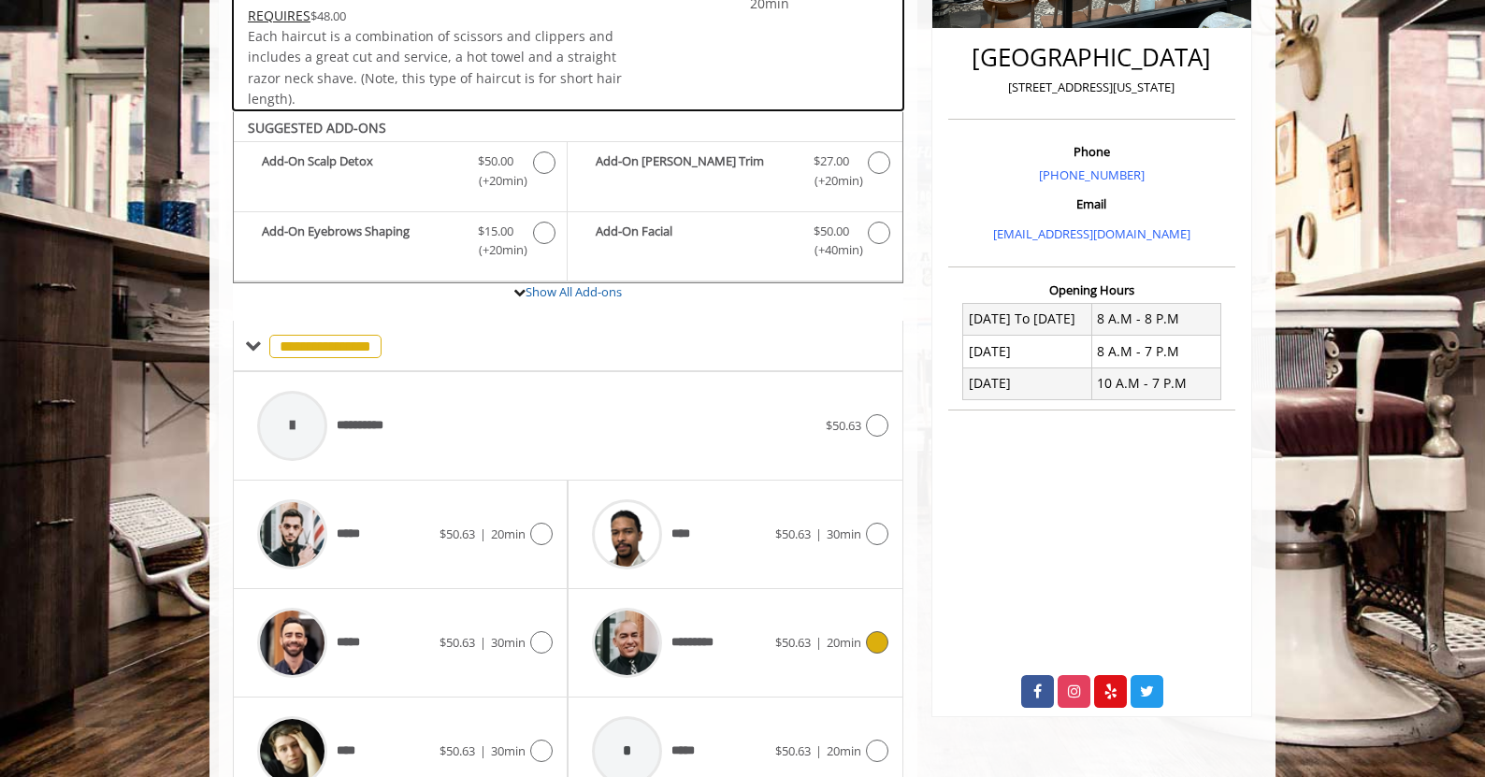
scroll to position [261, 0]
